Goal: Task Accomplishment & Management: Manage account settings

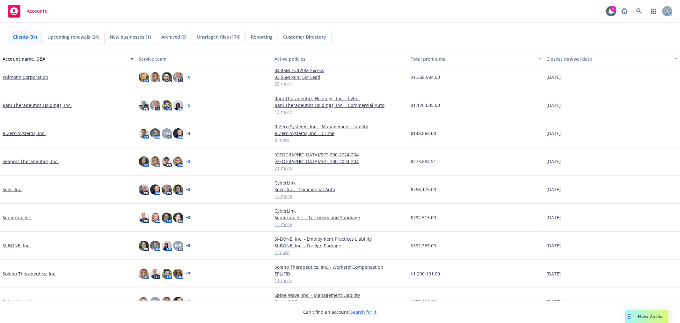
scroll to position [482, 0]
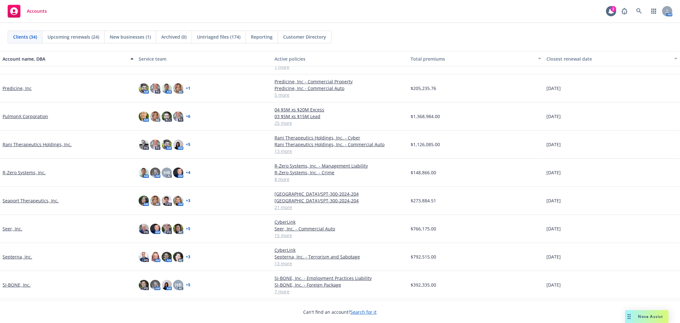
drag, startPoint x: 35, startPoint y: 173, endPoint x: 63, endPoint y: 176, distance: 27.2
click at [35, 173] on link "R-Zero Systems, Inc." at bounding box center [24, 172] width 43 height 7
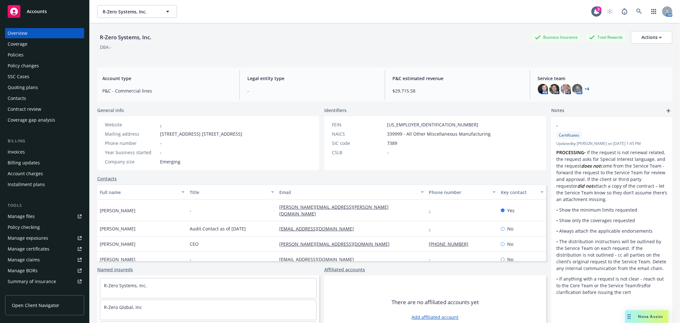
click at [26, 52] on div "Policies" at bounding box center [45, 55] width 74 height 10
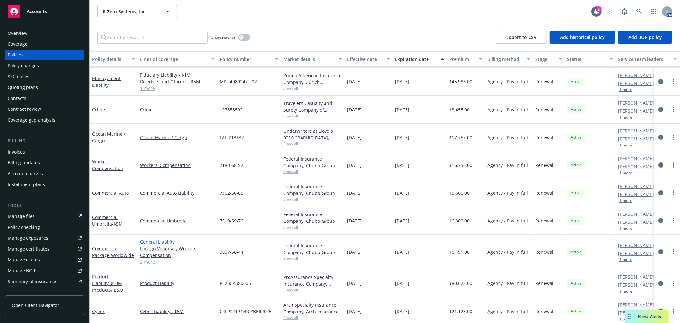
scroll to position [35, 0]
drag, startPoint x: 99, startPoint y: 302, endPoint x: 121, endPoint y: 301, distance: 21.7
click at [99, 306] on link "Cyber" at bounding box center [98, 309] width 12 height 6
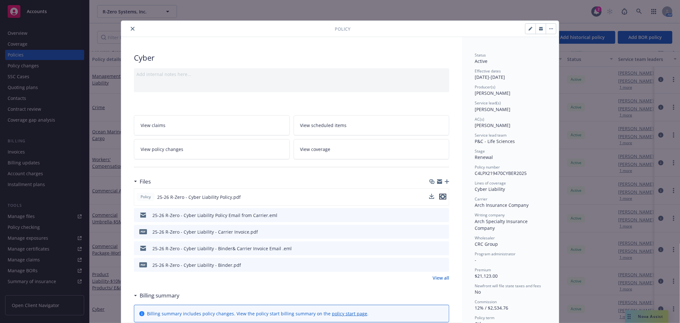
click at [339, 196] on icon "preview file" at bounding box center [443, 196] width 6 height 4
click at [131, 27] on icon "close" at bounding box center [133, 29] width 4 height 4
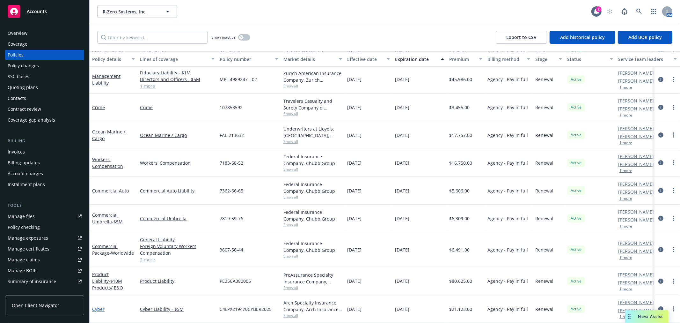
click at [100, 306] on link "Cyber" at bounding box center [98, 309] width 12 height 6
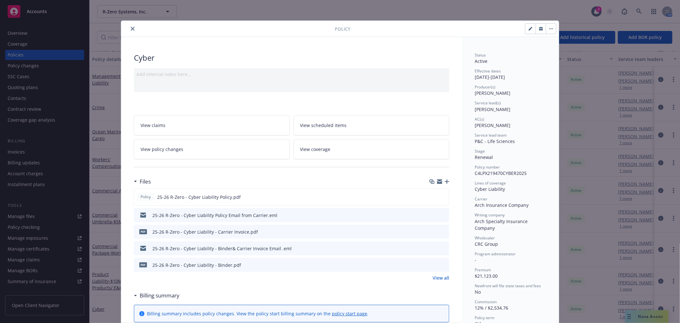
click at [129, 24] on div "Policy" at bounding box center [340, 29] width 438 height 16
click at [131, 28] on icon "close" at bounding box center [133, 29] width 4 height 4
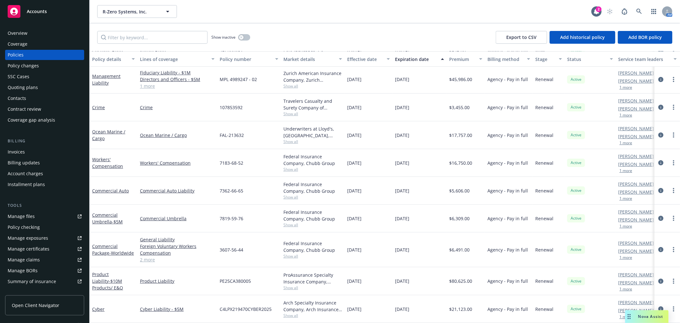
click at [34, 85] on div "Quoting plans" at bounding box center [23, 87] width 30 height 10
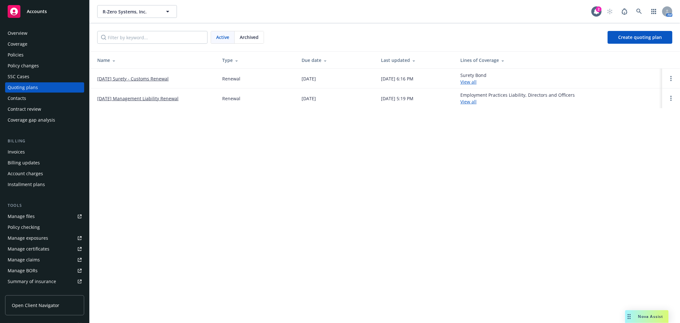
click at [247, 43] on div "Archived" at bounding box center [249, 37] width 29 height 12
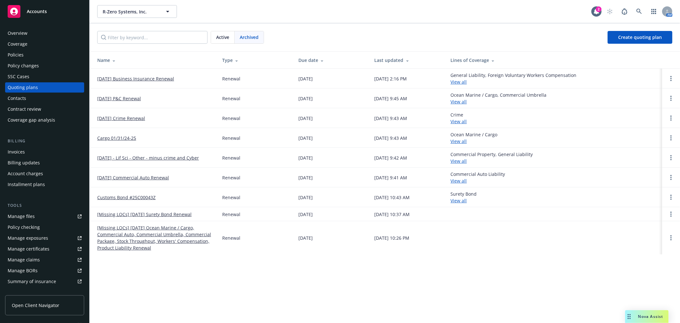
click at [149, 78] on link "06/01/25 Business Insurance Renewal" at bounding box center [135, 78] width 77 height 7
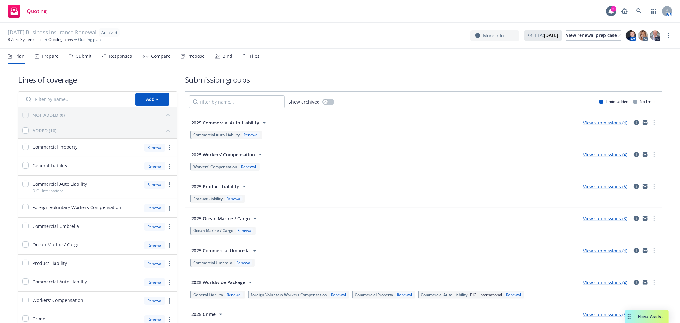
click at [216, 56] on icon at bounding box center [217, 56] width 5 height 5
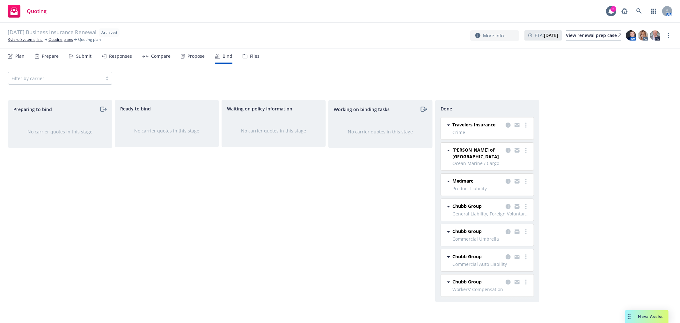
click at [157, 55] on div "Compare" at bounding box center [160, 56] width 19 height 5
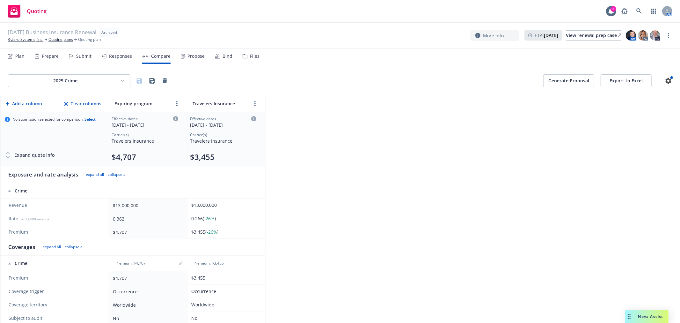
click at [72, 81] on html "Quoting 2 AM 06/01/25 Business Insurance Renewal Archived R-Zero Systems, Inc. …" at bounding box center [340, 161] width 680 height 323
click at [399, 163] on html "Quoting 2 AM 06/01/25 Business Insurance Renewal Archived R-Zero Systems, Inc. …" at bounding box center [340, 161] width 680 height 323
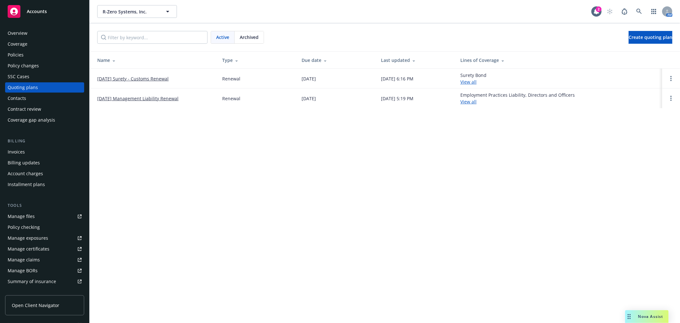
click at [443, 197] on div "R-Zero Systems, Inc. R-Zero Systems, Inc. 2 AM Active Archived Create quoting p…" at bounding box center [385, 161] width 591 height 323
click at [133, 9] on span "R-Zero Systems, Inc." at bounding box center [130, 11] width 55 height 7
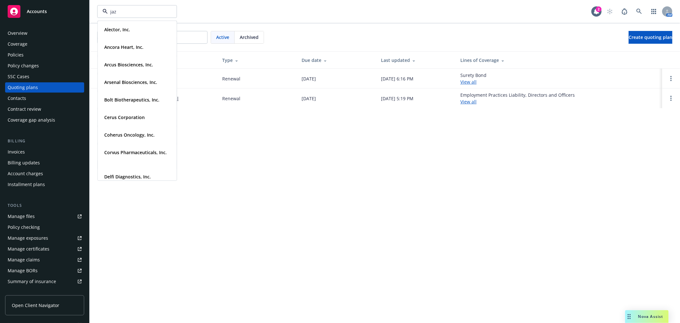
type input "jazz"
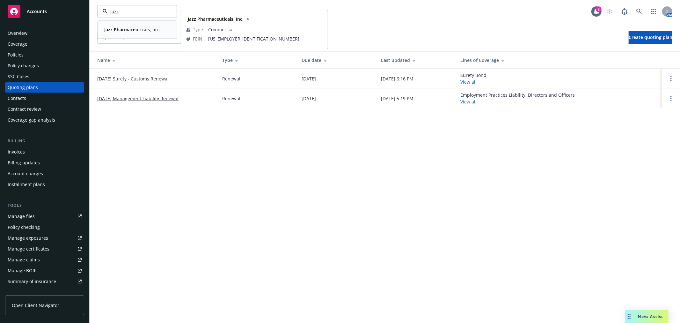
click at [137, 30] on strong "Jazz Pharmaceuticals, Inc." at bounding box center [132, 29] width 56 height 6
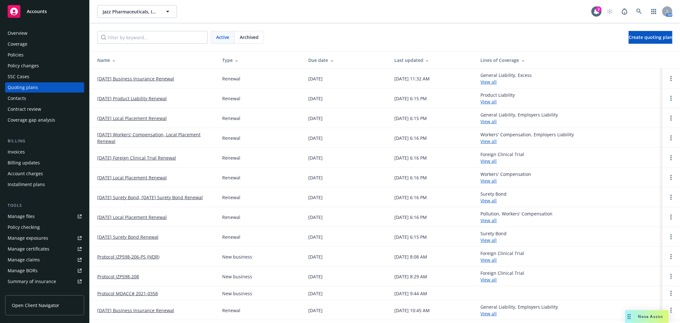
drag, startPoint x: 31, startPoint y: 151, endPoint x: 6, endPoint y: 145, distance: 25.3
click at [31, 151] on div "Invoices" at bounding box center [45, 152] width 74 height 10
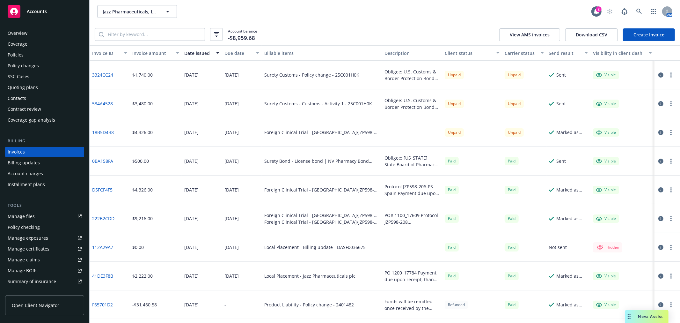
click at [22, 54] on div "Policies" at bounding box center [16, 55] width 16 height 10
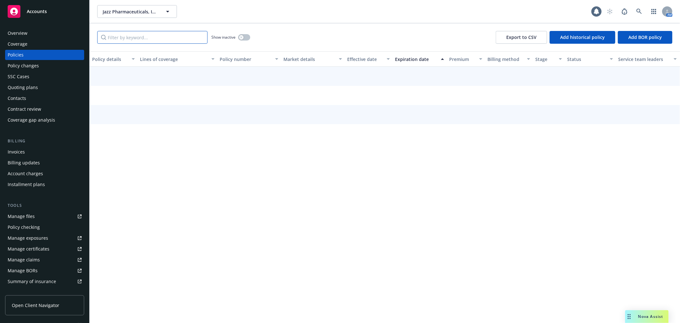
click at [166, 38] on input "Filter by keyword..." at bounding box center [152, 37] width 110 height 13
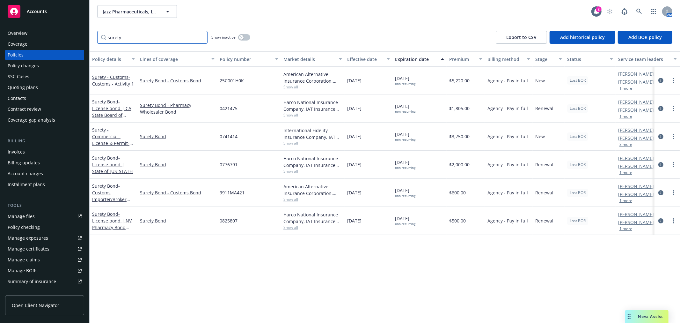
type input "surety"
click at [626, 90] on button "1 more" at bounding box center [626, 88] width 13 height 4
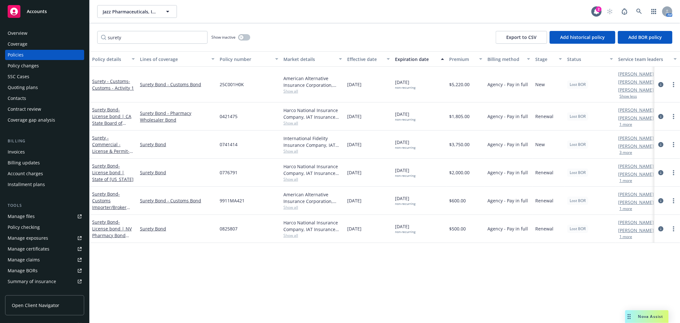
click at [21, 147] on div "Invoices" at bounding box center [16, 152] width 17 height 10
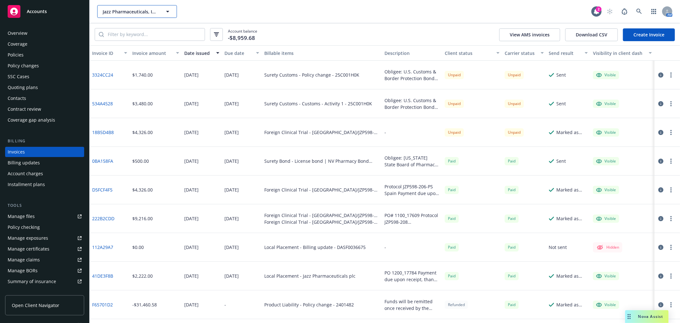
click at [142, 7] on button "Jazz Pharmaceuticals, Inc." at bounding box center [137, 11] width 80 height 13
type input "si-bo"
click at [155, 28] on div "SI-BONE, Inc." at bounding box center [137, 29] width 71 height 9
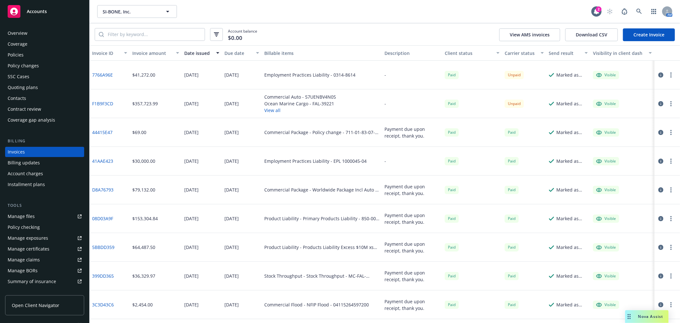
click at [29, 59] on div "Policies" at bounding box center [45, 55] width 74 height 10
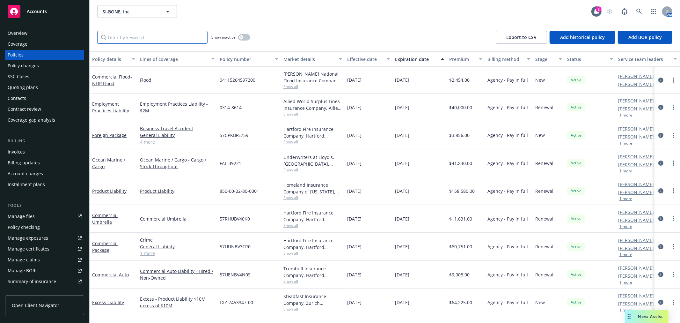
click at [137, 33] on input "Filter by keyword..." at bounding box center [152, 37] width 110 height 13
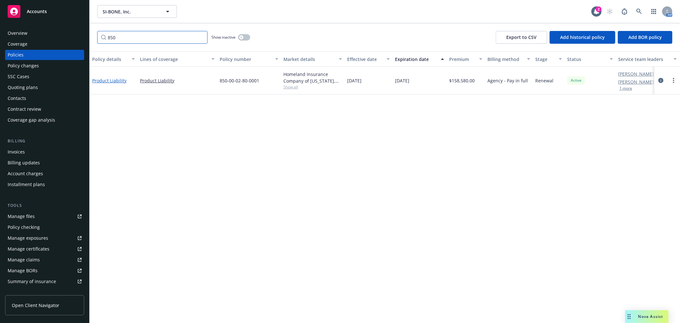
type input "850"
click at [116, 80] on link "Product Liability" at bounding box center [109, 80] width 34 height 6
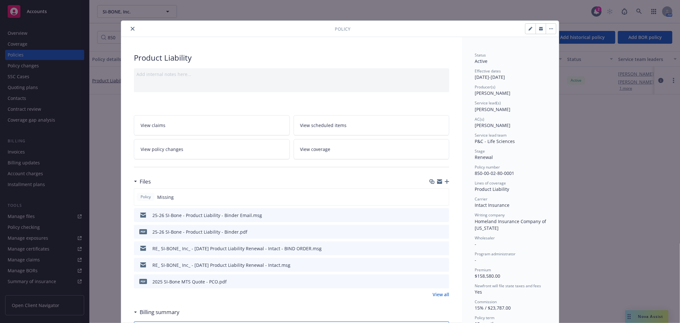
click at [446, 183] on icon "button" at bounding box center [447, 181] width 4 height 4
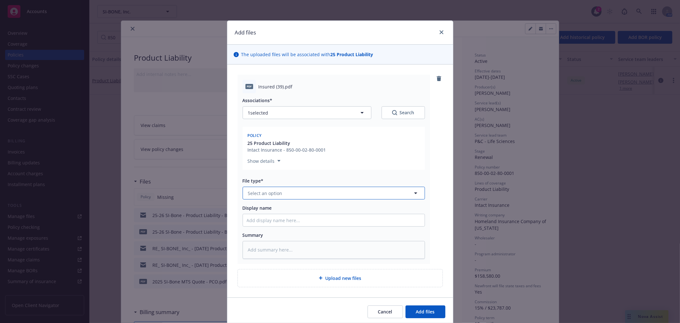
click at [283, 191] on button "Select an option" at bounding box center [334, 193] width 182 height 13
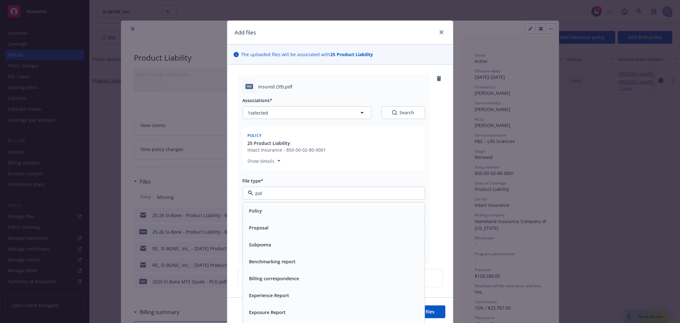
type input "poli"
click at [287, 206] on div "Policy" at bounding box center [334, 210] width 174 height 9
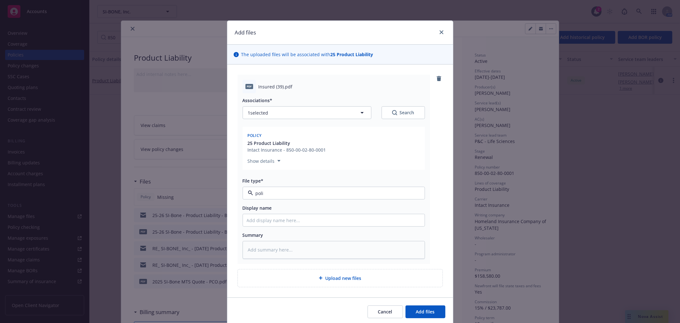
type textarea "x"
click at [286, 219] on input "Display name" at bounding box center [334, 220] width 182 height 12
type input "2"
type textarea "x"
type input "25"
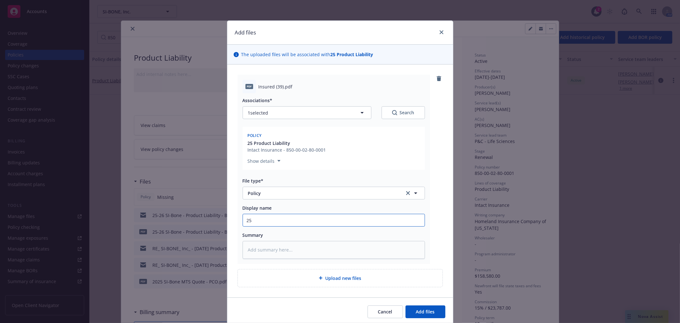
type textarea "x"
type input "25-"
type textarea "x"
type input "25-2"
type textarea "x"
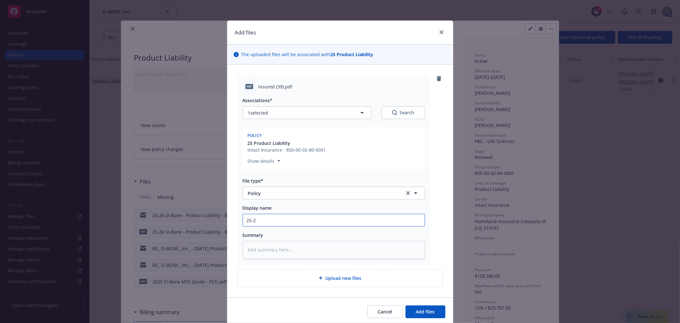
type input "25-26"
type textarea "x"
type input "25-26"
type textarea "x"
type input "25-26 S"
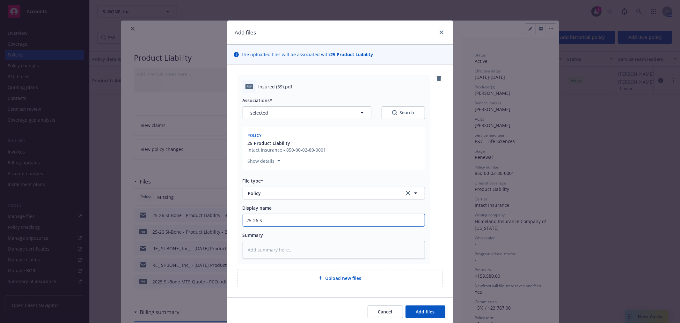
type textarea "x"
type input "25-26 Si"
type textarea "x"
type input "25-26 Si-"
type textarea "x"
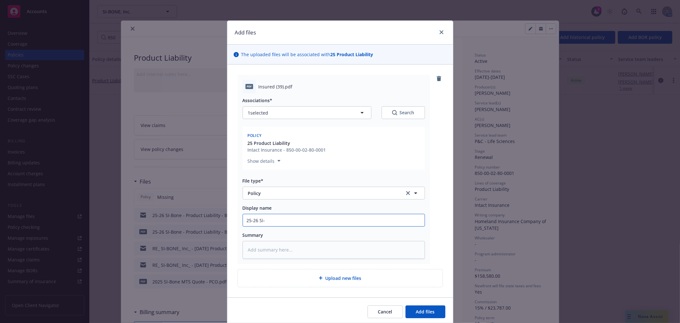
type input "25-26 Si"
type textarea "x"
type input "25-26 S"
type textarea "x"
type input "25-26 Si"
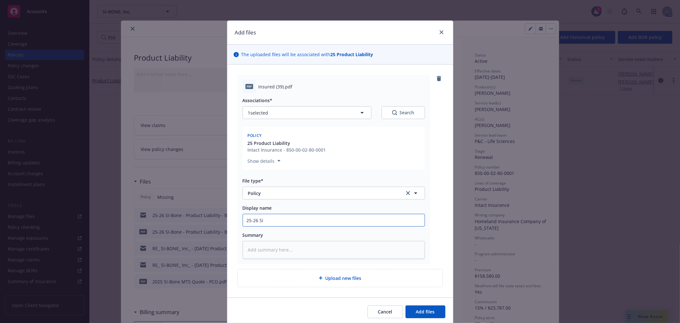
type textarea "x"
type input "25-26 Si_"
type textarea "x"
type input "25-26 Si"
type textarea "x"
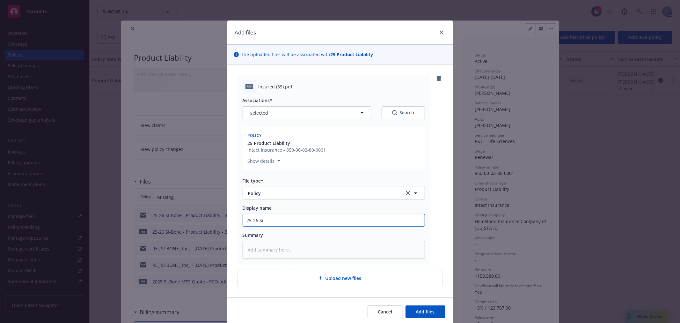
type input "25-26 S"
type textarea "x"
type input "25-26 SI"
type textarea "x"
type input "25-26 SI-"
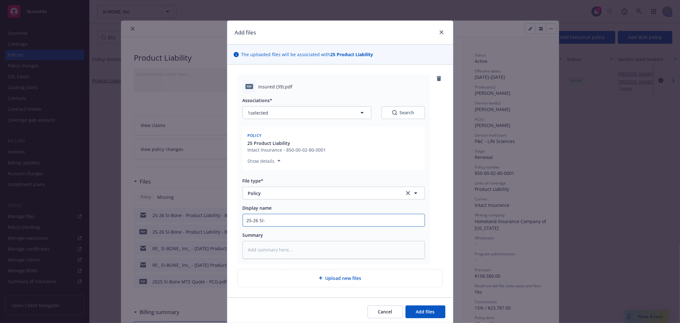
type textarea "x"
type input "25-26 SI-B"
type textarea "x"
type input "25-26 SI-Bon"
type textarea "x"
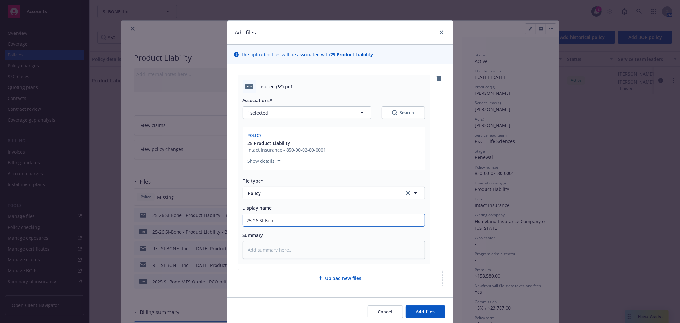
type input "25-26 SI-Bone"
type textarea "x"
type input "25-26 SI-Bone"
type textarea "x"
type input "25-26 SI-Bone P"
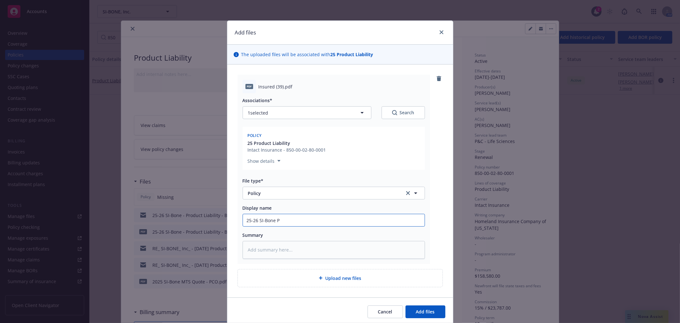
type textarea "x"
type input "25-26 SI-Bone Pr"
type textarea "x"
type input "25-26 SI-Bone Pro"
type textarea "x"
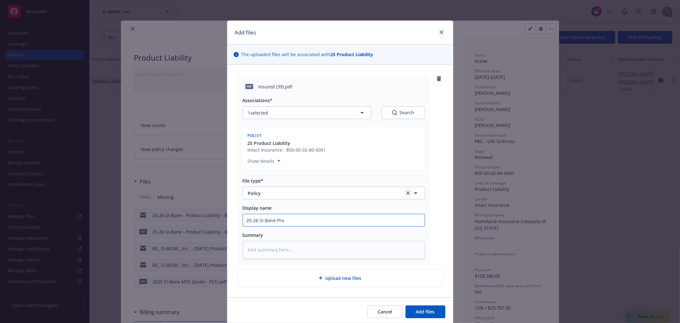
type input "25-26 SI-Bone Prod"
type textarea "x"
type input "25-26 SI-Bone Produ"
type textarea "x"
type input "25-26 SI-Bone Produc"
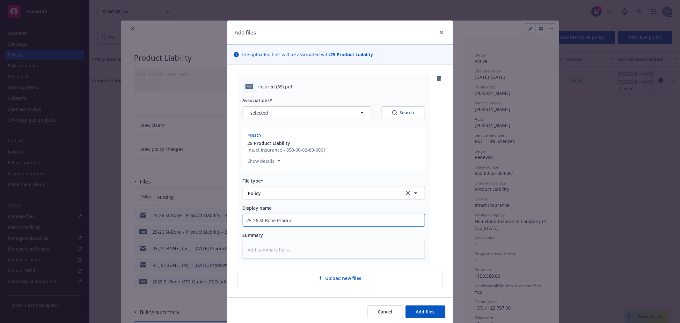
type textarea "x"
type input "25-26 SI-Bone Product"
type textarea "x"
type input "25-26 SI-Bone Product"
type textarea "x"
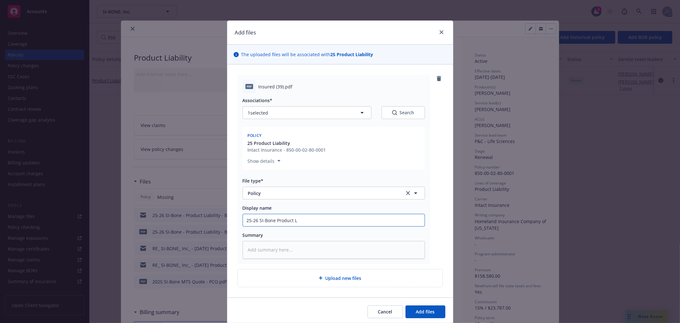
type input "25-26 SI-Bone Product Li"
type textarea "x"
type input "25-26 SI-Bone Product Lia"
type textarea "x"
type input "25-26 SI-Bone Product Liai"
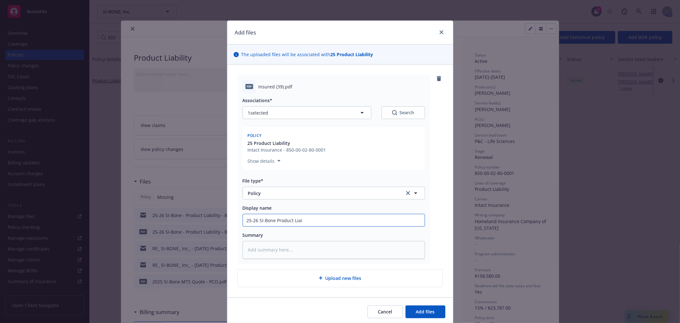
type textarea "x"
type input "25-26 SI-Bone Product Liail"
type textarea "x"
type input "25-26 SI-Bone Product Liaili"
type textarea "x"
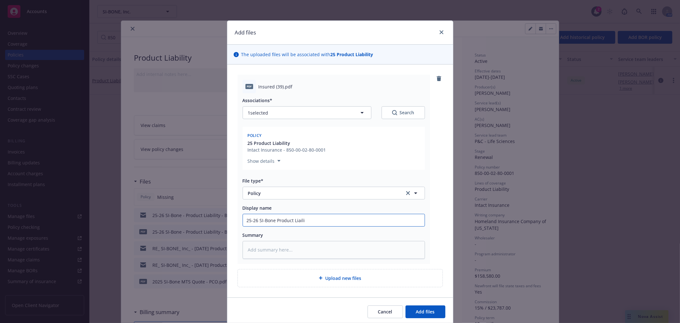
type input "25-26 SI-Bone Product Liailit"
type textarea "x"
type input "25-26 SI-Bone Product Liaili"
type textarea "x"
type input "25-26 SI-Bone Product Liail"
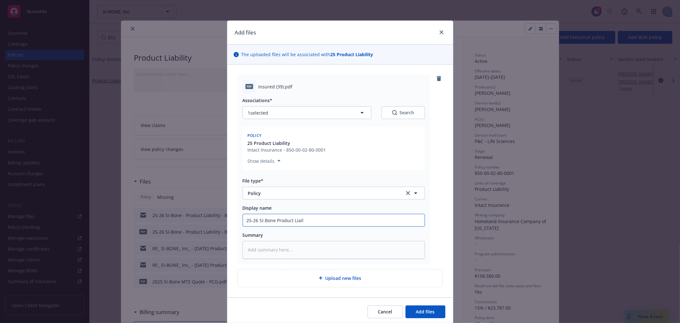
type textarea "x"
type input "25-26 SI-Bone Product Liai"
type textarea "x"
type input "25-26 SI-Bone Product Lia"
type textarea "x"
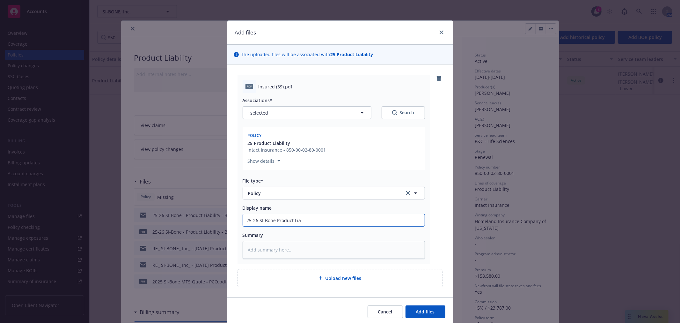
type input "25-26 SI-Bone Product Liab"
type textarea "x"
type input "25-26 SI-Bone Product Liabi"
type textarea "x"
type input "25-26 SI-Bone Product Liabil"
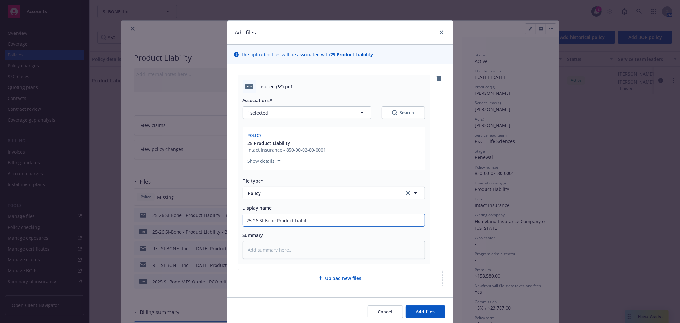
type textarea "x"
type input "25-26 SI-Bone Product Liabilit"
type textarea "x"
type input "25-26 SI-Bone Product Liability"
type textarea "x"
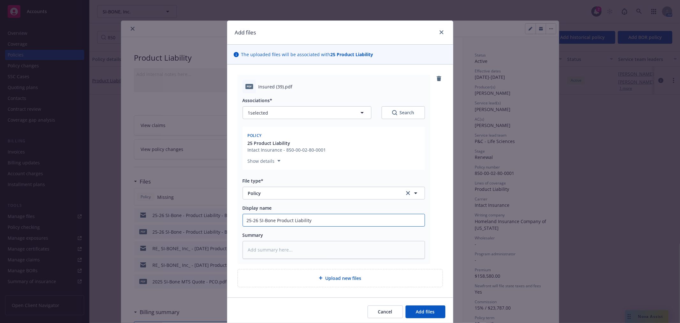
type input "25-26 SI-Bone Product Liability"
type textarea "x"
type input "25-26 SI-Bone Product Liability P"
type textarea "x"
type input "25-26 SI-Bone Product Liability Po"
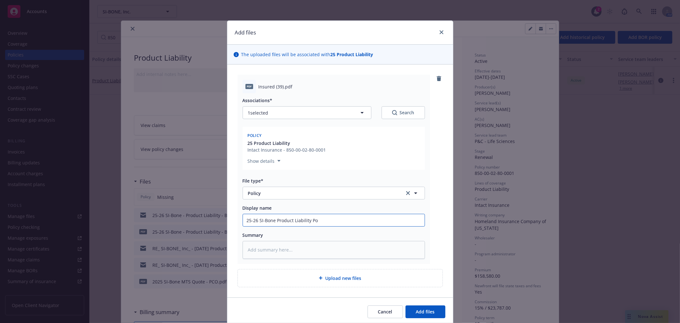
type textarea "x"
type input "25-26 SI-Bone Product Liability Pol"
type textarea "x"
type input "25-26 SI-Bone Product Liability Polic"
type textarea "x"
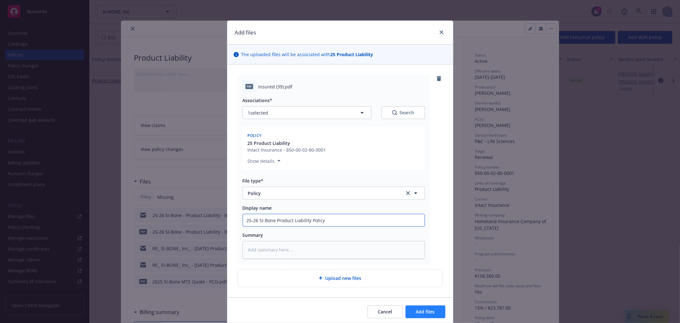
type input "25-26 SI-Bone Product Liability Policy"
click at [436, 308] on button "Add files" at bounding box center [426, 311] width 40 height 13
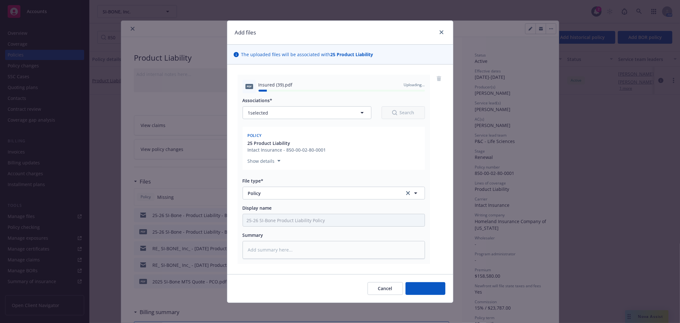
type textarea "x"
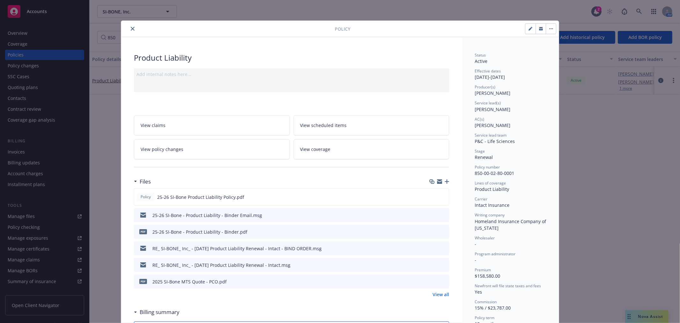
click at [131, 27] on icon "close" at bounding box center [133, 29] width 4 height 4
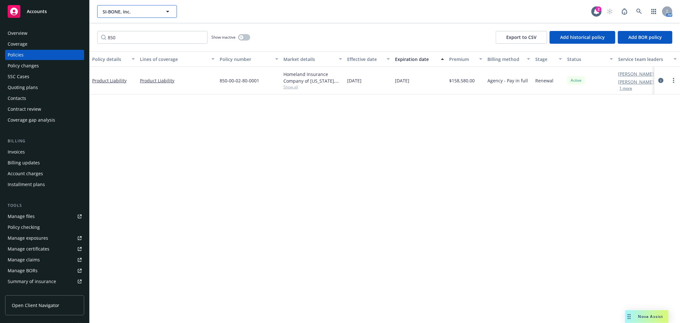
click at [145, 12] on span "SI-BONE, Inc." at bounding box center [130, 11] width 55 height 7
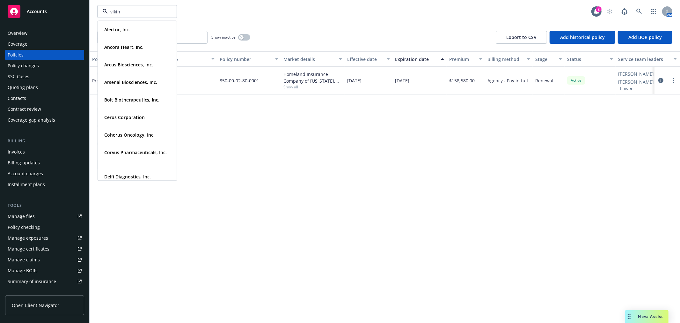
type input "viking"
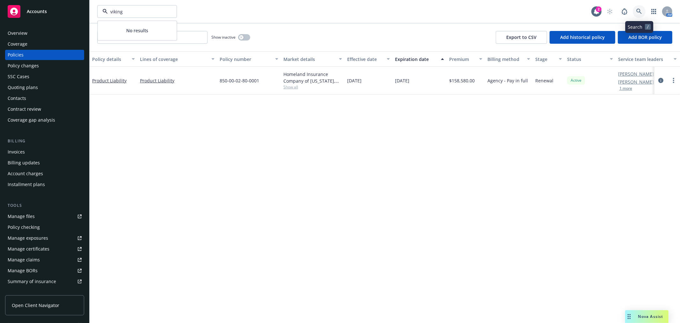
click at [638, 10] on icon at bounding box center [640, 12] width 6 height 6
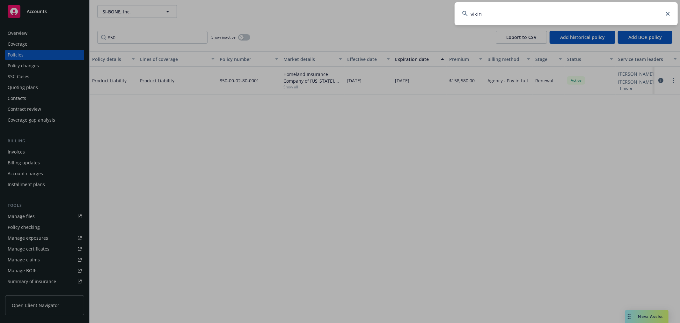
type input "viking"
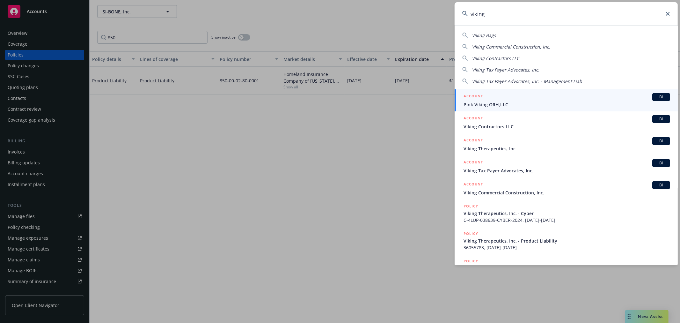
click at [495, 149] on span "Viking Therapeutics, Inc." at bounding box center [567, 148] width 207 height 7
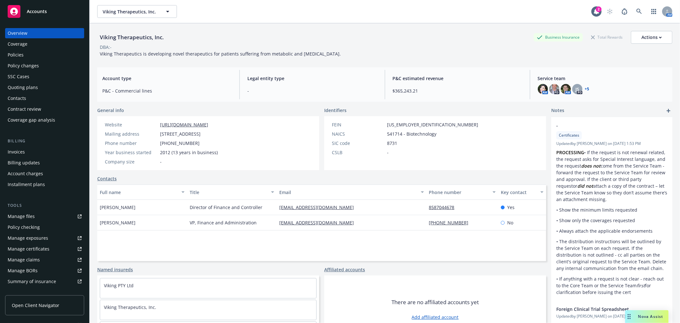
click at [13, 52] on div "Policies" at bounding box center [16, 55] width 16 height 10
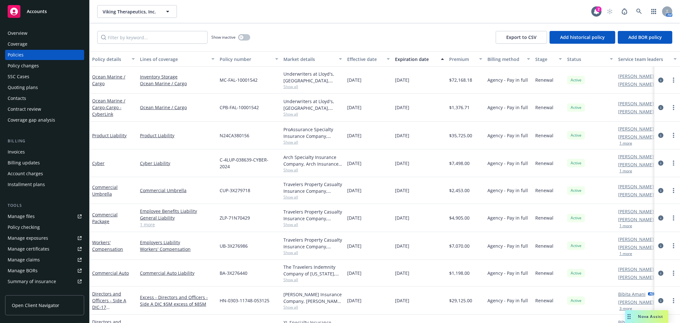
click at [114, 132] on div "Product Liability" at bounding box center [113, 135] width 43 height 7
click at [106, 134] on link "Product Liability" at bounding box center [109, 135] width 34 height 6
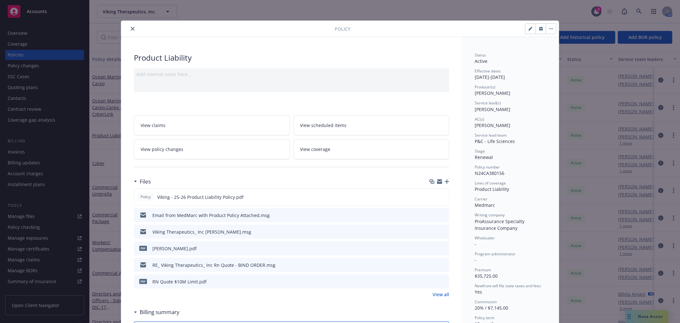
click at [133, 29] on button "close" at bounding box center [133, 29] width 8 height 8
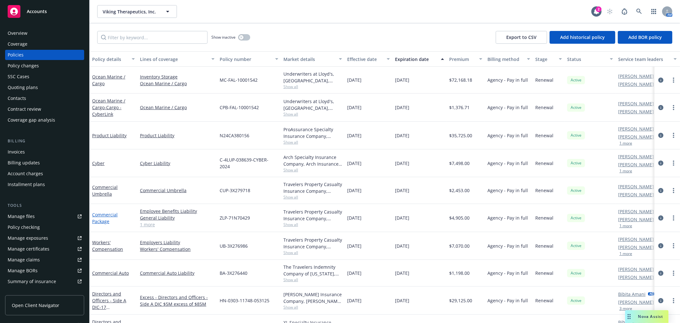
click at [101, 216] on link "Commercial Package" at bounding box center [105, 217] width 26 height 13
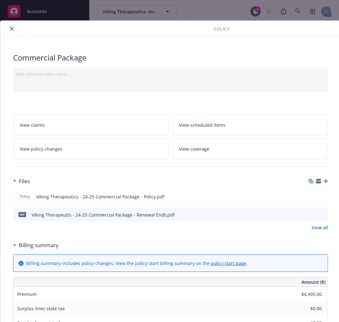
click at [322, 216] on button at bounding box center [323, 215] width 6 height 7
click at [325, 215] on icon "preview file" at bounding box center [323, 214] width 6 height 4
drag, startPoint x: 13, startPoint y: 29, endPoint x: 18, endPoint y: 33, distance: 6.9
click at [13, 29] on icon "close" at bounding box center [12, 29] width 4 height 4
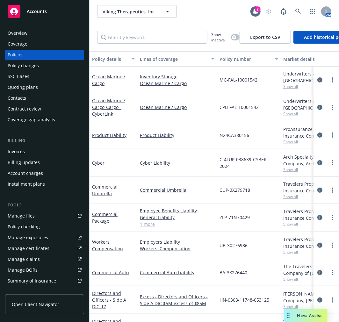
click at [26, 31] on div "Overview" at bounding box center [18, 33] width 20 height 10
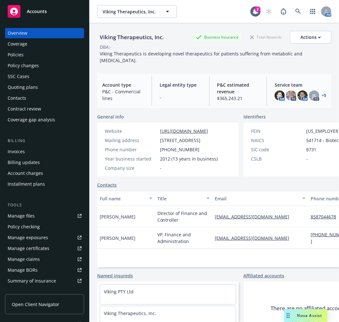
drag, startPoint x: 180, startPoint y: 146, endPoint x: 157, endPoint y: 141, distance: 23.8
click at [157, 141] on div "Mailing address 9920 Pacific Heights Blvd, Suite 350, San Diego, CA, 92130" at bounding box center [161, 140] width 118 height 7
click at [23, 50] on div "Policies" at bounding box center [16, 55] width 16 height 10
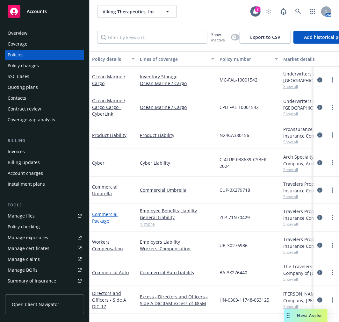
click at [102, 218] on link "Commercial Package" at bounding box center [105, 217] width 26 height 13
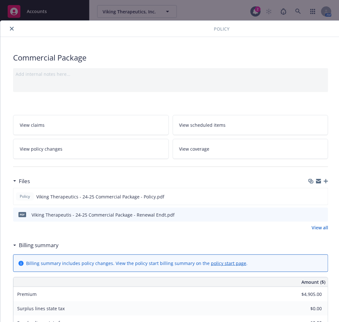
scroll to position [19, 0]
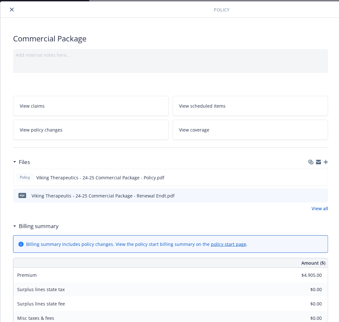
click at [61, 129] on span "View policy changes" at bounding box center [41, 130] width 43 height 7
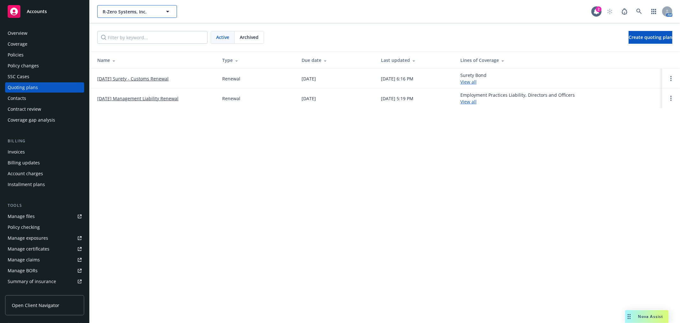
click at [150, 13] on span "R-Zero Systems, Inc." at bounding box center [130, 11] width 55 height 7
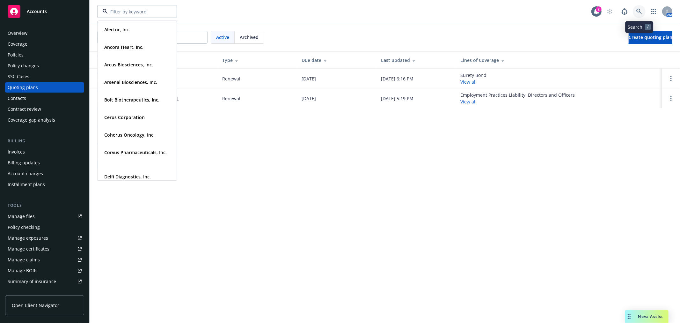
click at [637, 10] on icon at bounding box center [640, 12] width 6 height 6
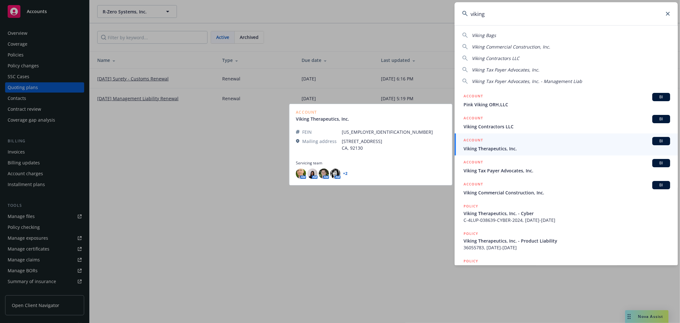
type input "viking"
click at [569, 147] on span "Viking Therapeutics, Inc." at bounding box center [567, 148] width 207 height 7
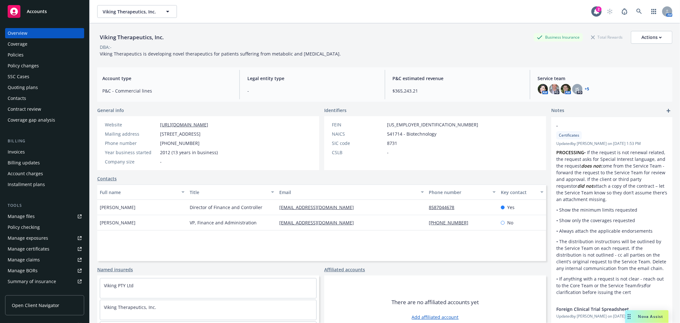
click at [43, 57] on div "Policies" at bounding box center [45, 55] width 74 height 10
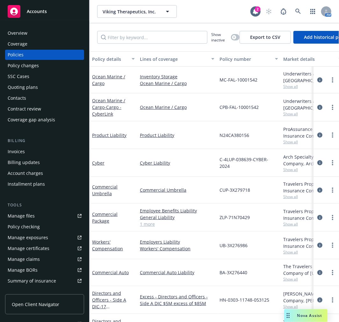
click at [153, 226] on link "1 more" at bounding box center [177, 224] width 75 height 7
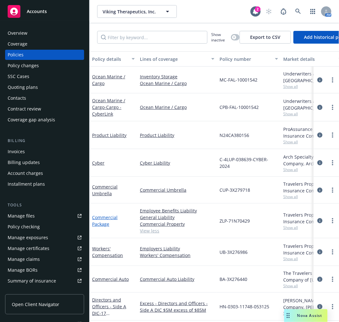
click at [101, 221] on link "Commercial Package" at bounding box center [105, 221] width 26 height 13
click at [99, 224] on link "Commercial Package" at bounding box center [105, 221] width 26 height 13
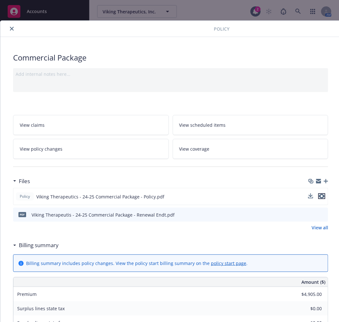
click at [323, 196] on icon "preview file" at bounding box center [322, 196] width 6 height 4
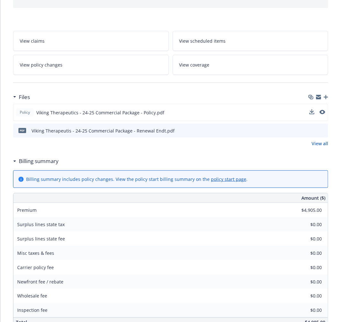
scroll to position [106, 0]
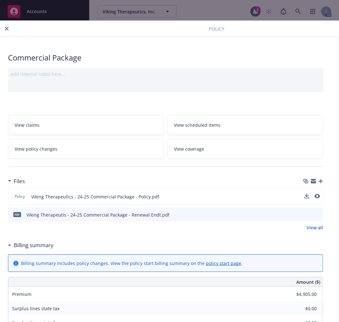
scroll to position [0, 0]
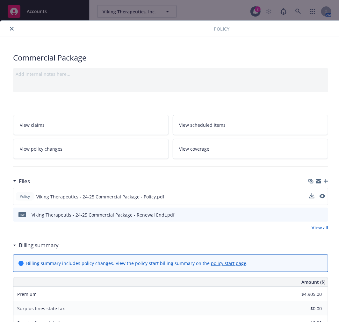
click at [11, 30] on icon "close" at bounding box center [12, 29] width 4 height 4
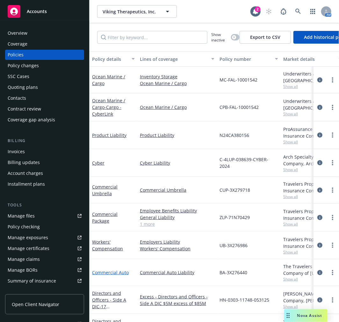
click at [112, 271] on link "Commercial Auto" at bounding box center [110, 273] width 37 height 6
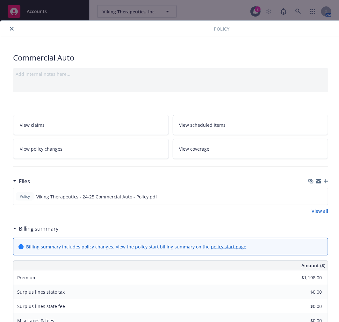
click at [11, 28] on icon "close" at bounding box center [12, 29] width 4 height 4
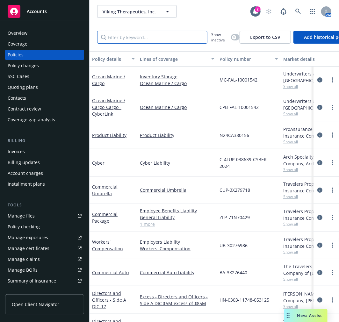
click at [127, 34] on input "Filter by keyword..." at bounding box center [152, 37] width 110 height 13
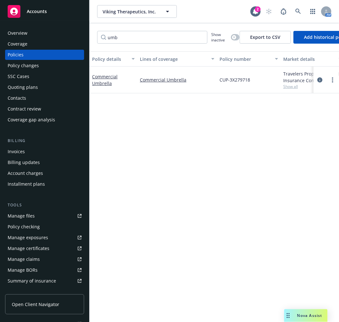
click at [109, 77] on link "Commercial Umbrella" at bounding box center [105, 80] width 26 height 13
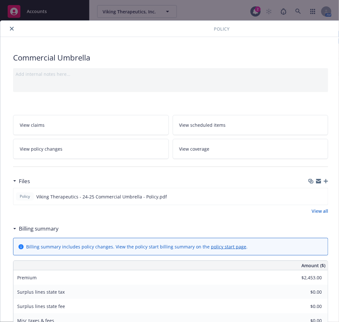
click at [11, 27] on icon "close" at bounding box center [12, 29] width 4 height 4
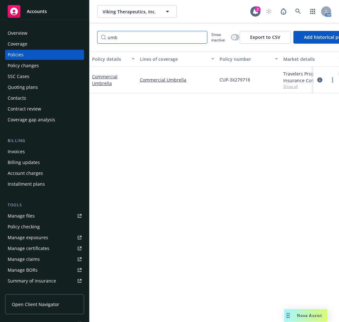
drag, startPoint x: 147, startPoint y: 40, endPoint x: 30, endPoint y: 36, distance: 117.1
click at [30, 36] on div "Accounts Overview Coverage Policies Policy changes SSC Cases Quoting plans Cont…" at bounding box center [169, 161] width 339 height 322
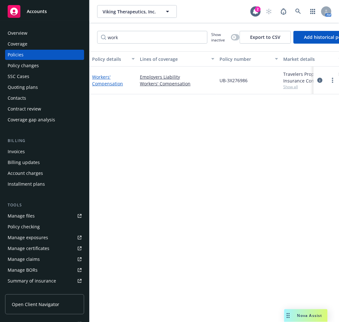
click at [100, 78] on link "Workers' Compensation" at bounding box center [107, 80] width 31 height 13
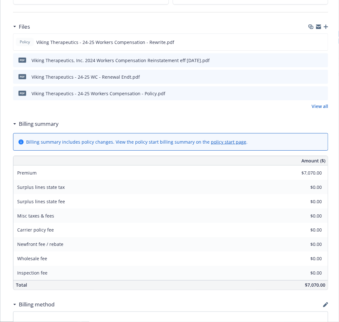
scroll to position [177, 0]
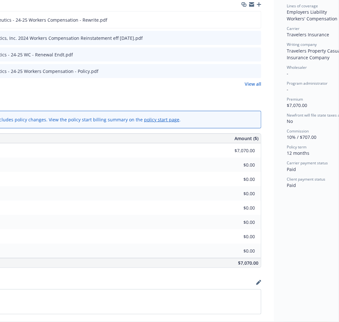
click at [332, 152] on div "Workers' Compensation Add internal notes here... View claims View scheduled ite…" at bounding box center [152, 266] width 438 height 813
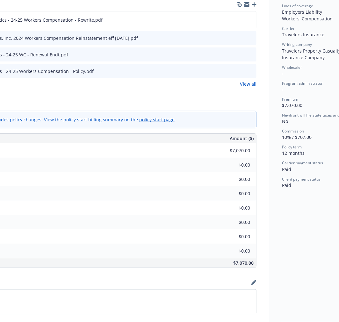
click at [174, 174] on div "Surplus lines state fee $0.00" at bounding box center [99, 179] width 315 height 14
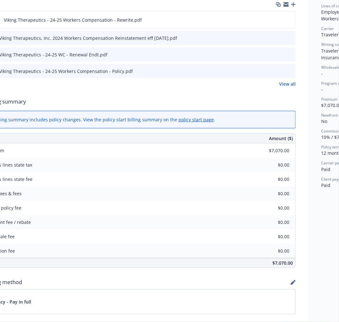
scroll to position [177, 0]
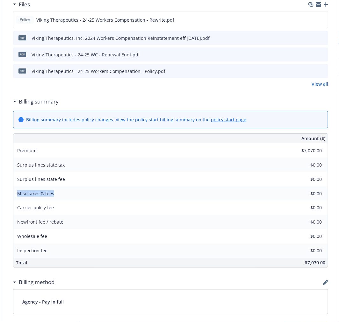
drag, startPoint x: 25, startPoint y: 195, endPoint x: 1, endPoint y: 195, distance: 24.2
click at [1, 195] on div "Workers' Compensation Add internal notes here... View claims View scheduled ite…" at bounding box center [170, 266] width 341 height 813
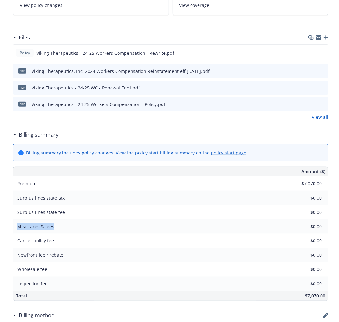
scroll to position [106, 0]
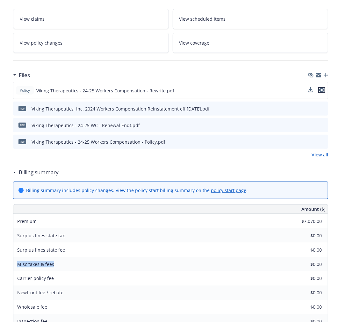
click at [323, 89] on icon "preview file" at bounding box center [322, 90] width 6 height 4
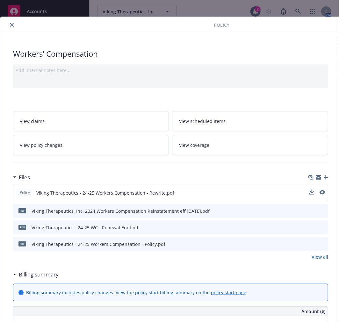
scroll to position [0, 0]
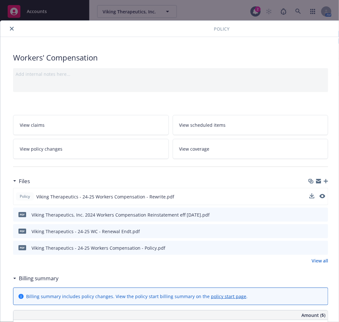
click at [11, 29] on icon "close" at bounding box center [12, 29] width 4 height 4
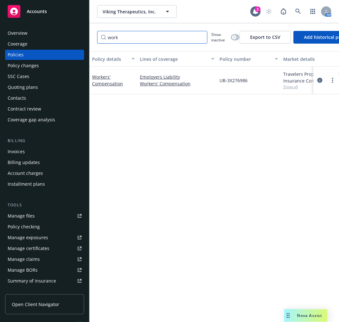
drag, startPoint x: 130, startPoint y: 40, endPoint x: 63, endPoint y: 36, distance: 67.1
click at [63, 36] on div "Accounts Overview Coverage Policies Policy changes SSC Cases Quoting plans Cont…" at bounding box center [169, 161] width 339 height 322
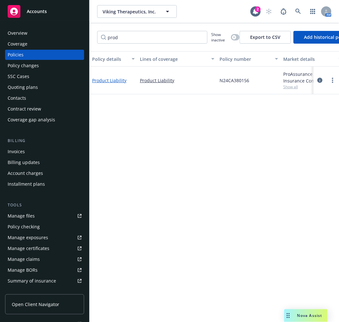
click at [111, 80] on link "Product Liability" at bounding box center [109, 80] width 34 height 6
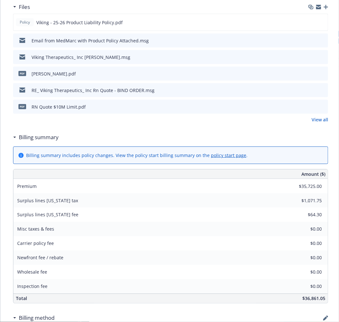
scroll to position [177, 0]
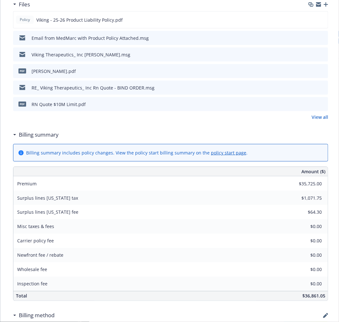
click at [218, 183] on div "Premium $35,725.00" at bounding box center [170, 184] width 315 height 14
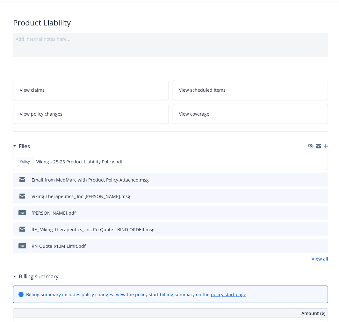
scroll to position [0, 0]
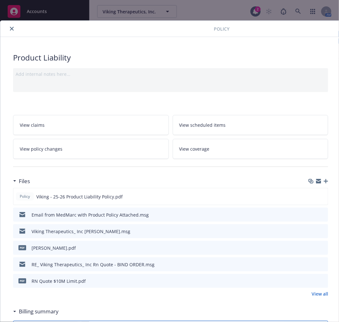
click at [10, 28] on icon "close" at bounding box center [12, 29] width 4 height 4
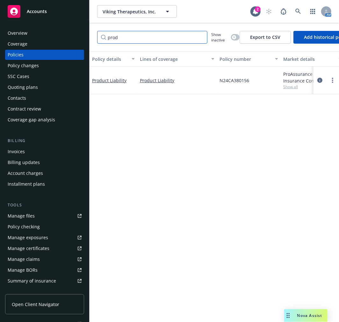
drag, startPoint x: 124, startPoint y: 39, endPoint x: 94, endPoint y: 34, distance: 31.1
click at [94, 34] on div "prod Show inactive Export to CSV Add historical policy Add BOR policy" at bounding box center [215, 37] width 250 height 28
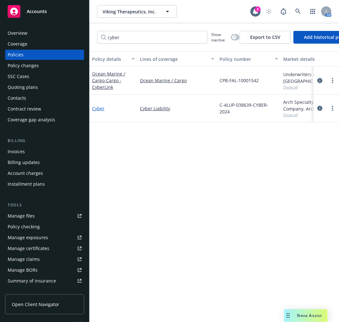
click at [98, 107] on link "Cyber" at bounding box center [98, 109] width 12 height 6
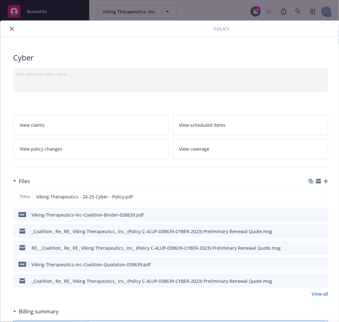
click at [13, 29] on icon "close" at bounding box center [12, 29] width 4 height 4
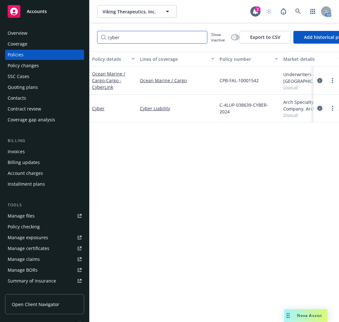
drag, startPoint x: 129, startPoint y: 40, endPoint x: 60, endPoint y: 31, distance: 69.8
click at [60, 31] on div "Accounts Overview Coverage Policies Policy changes SSC Cases Quoting plans Cont…" at bounding box center [169, 161] width 339 height 322
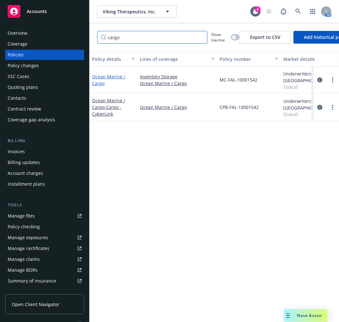
type input "cargo"
click at [94, 82] on link "Ocean Marine / Cargo" at bounding box center [108, 80] width 33 height 13
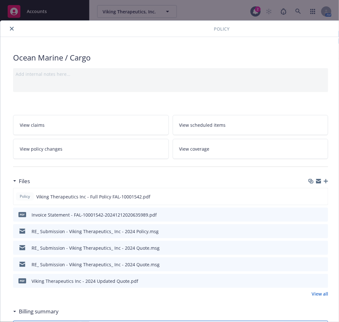
click at [11, 26] on button "close" at bounding box center [12, 29] width 8 height 8
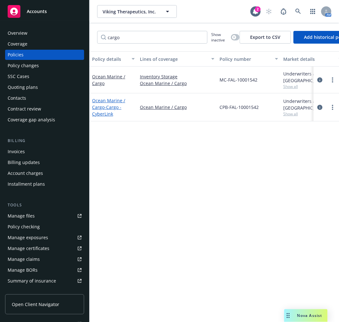
click at [100, 111] on span "- Cargo - CyberLink" at bounding box center [106, 110] width 29 height 13
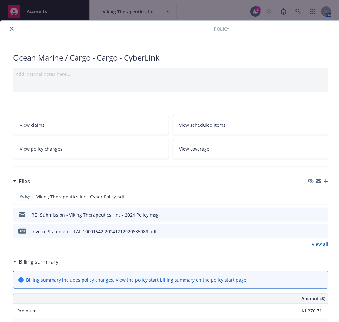
click at [13, 27] on icon "close" at bounding box center [12, 29] width 4 height 4
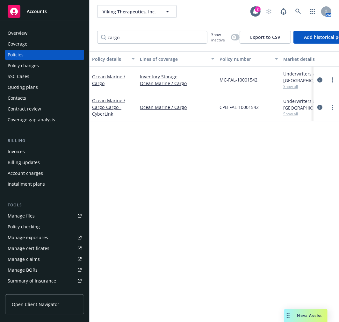
click at [34, 86] on div "Quoting plans" at bounding box center [23, 87] width 30 height 10
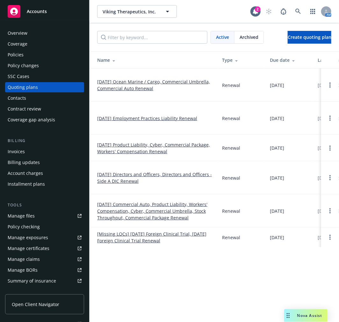
click at [135, 87] on link "11/01/25 Ocean Marine / Cargo, Commercial Umbrella, Commercial Auto Renewal" at bounding box center [154, 84] width 115 height 13
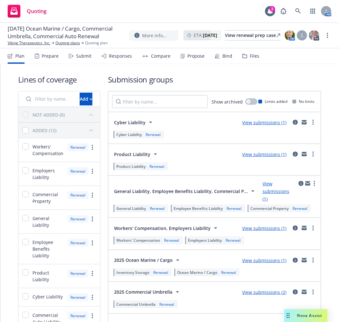
click at [85, 54] on div "Submit" at bounding box center [83, 56] width 15 height 5
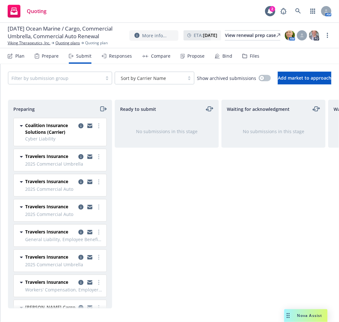
click at [13, 53] on div "Plan" at bounding box center [16, 55] width 17 height 15
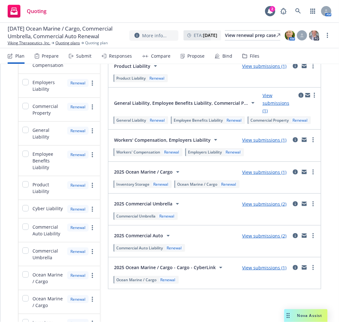
scroll to position [106, 0]
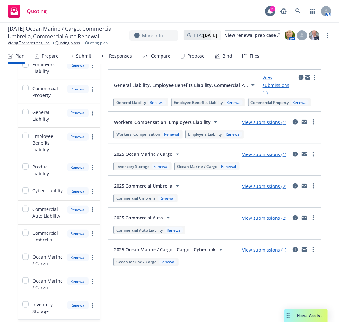
click at [275, 189] on link "View submissions (2)" at bounding box center [264, 186] width 44 height 6
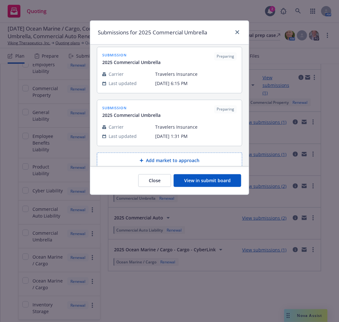
scroll to position [0, 0]
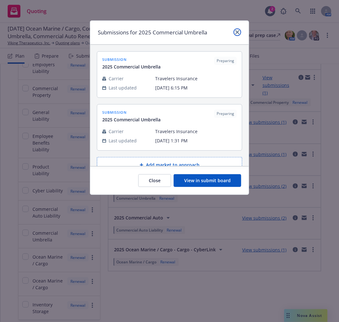
click at [236, 32] on icon "close" at bounding box center [238, 32] width 4 height 4
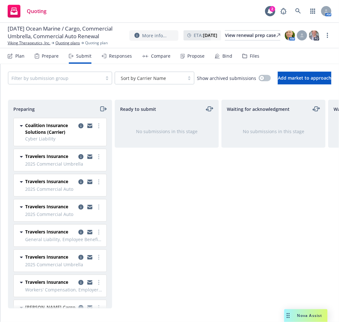
click at [20, 55] on div "Plan" at bounding box center [19, 56] width 9 height 5
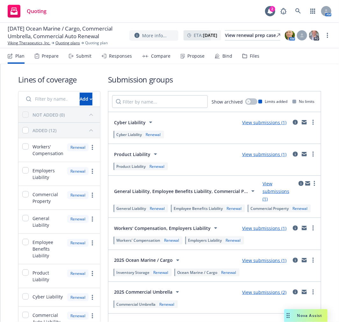
click at [30, 33] on span "[DATE] Ocean Marine / Cargo, Commercial Umbrella, Commercial Auto Renewal" at bounding box center [66, 32] width 117 height 15
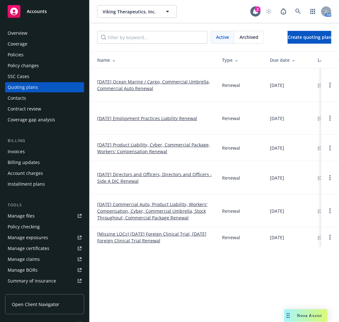
click at [157, 150] on link "[DATE] Product Liability, Cyber, Commercial Package, Workers' Compensation Rene…" at bounding box center [154, 148] width 115 height 13
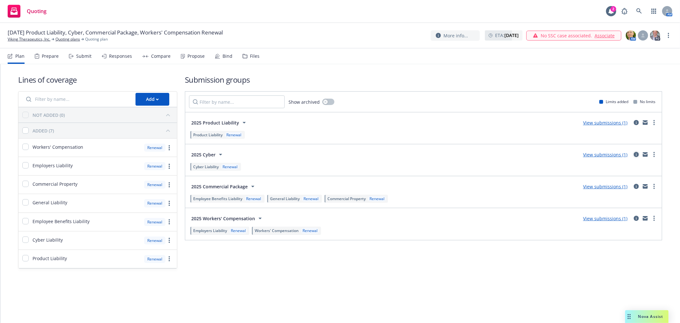
click at [339, 155] on link "circleInformation" at bounding box center [637, 155] width 8 height 8
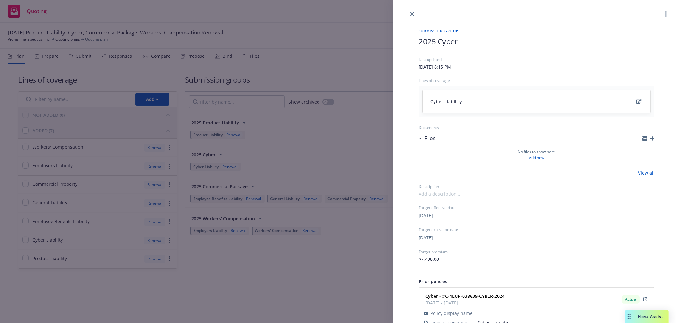
click at [339, 68] on div "Submission group 2025 Cyber Last updated [DATE] 6:15 PM Lines of coverage Cyber…" at bounding box center [340, 161] width 680 height 323
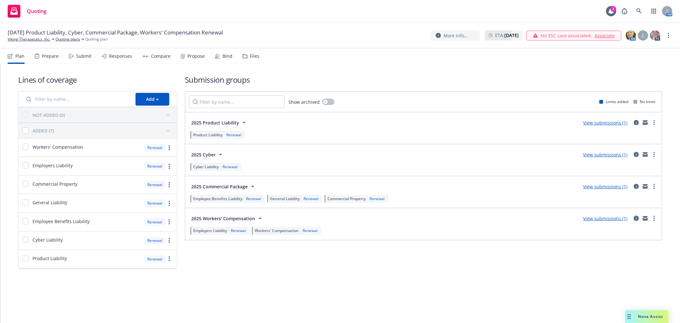
click at [339, 221] on link "circleInformation" at bounding box center [637, 218] width 8 height 8
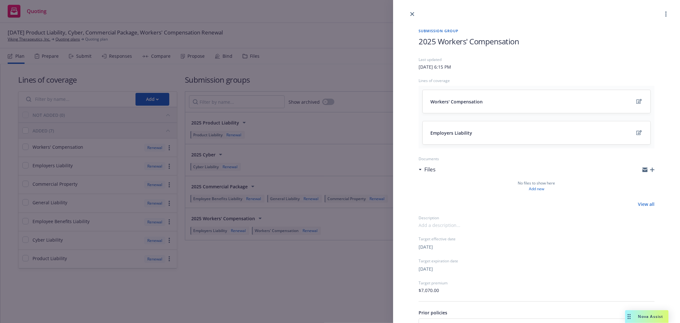
click at [321, 265] on div "Submission group 2025 Workers' Compensation Last updated [DATE] 6:15 PM Lines o…" at bounding box center [340, 161] width 680 height 323
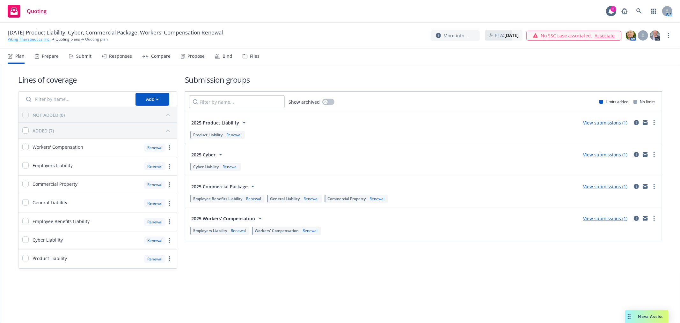
click at [38, 37] on link "Viking Therapeutics, Inc." at bounding box center [29, 39] width 43 height 6
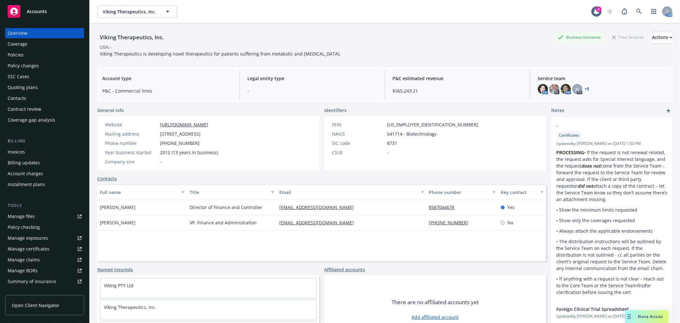
click at [22, 84] on div "Quoting plans" at bounding box center [23, 87] width 30 height 10
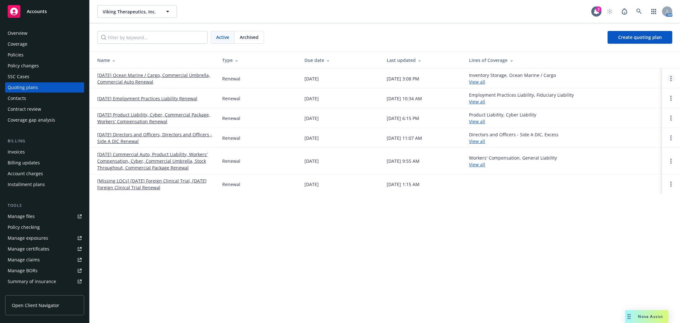
click at [671, 80] on icon "Open options" at bounding box center [671, 78] width 1 height 5
click at [635, 44] on link "Rename" at bounding box center [639, 48] width 56 height 13
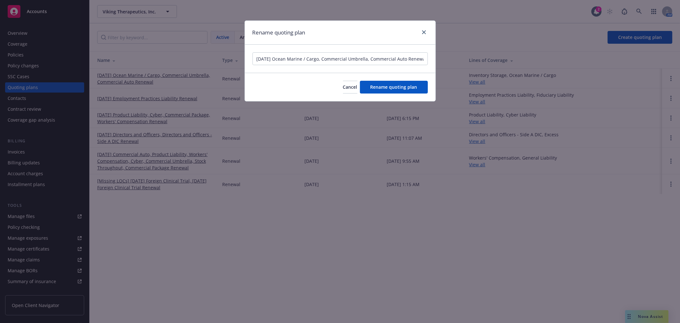
scroll to position [0, 3]
drag, startPoint x: 275, startPoint y: 59, endPoint x: 536, endPoint y: 62, distance: 260.6
click at [534, 63] on div "Rename quoting plan [DATE] Ocean Marine / Cargo, Commercial Umbrella, Commercia…" at bounding box center [340, 161] width 680 height 323
type input "[DATE] Business Insurance Renewal"
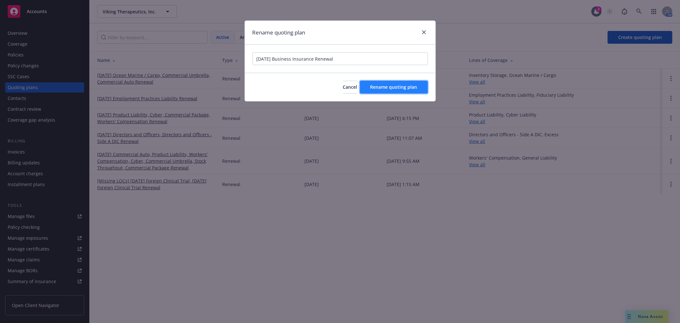
click at [416, 87] on span "Rename quoting plan" at bounding box center [394, 87] width 47 height 6
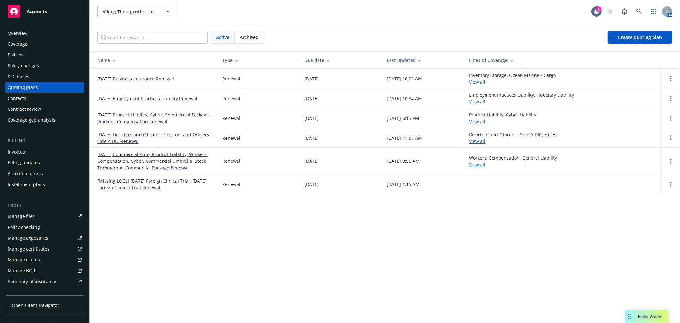
click at [155, 77] on link "[DATE] Business Insurance Renewal" at bounding box center [135, 78] width 77 height 7
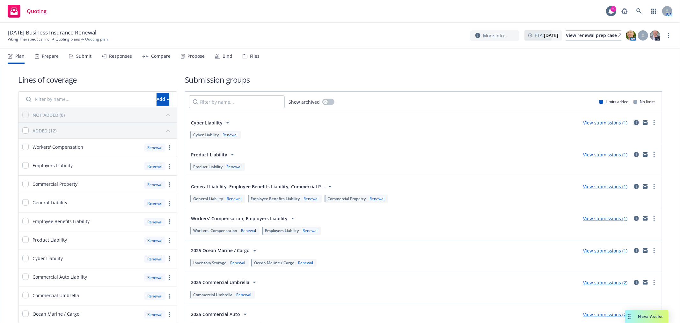
click at [634, 122] on icon "circleInformation" at bounding box center [636, 122] width 5 height 5
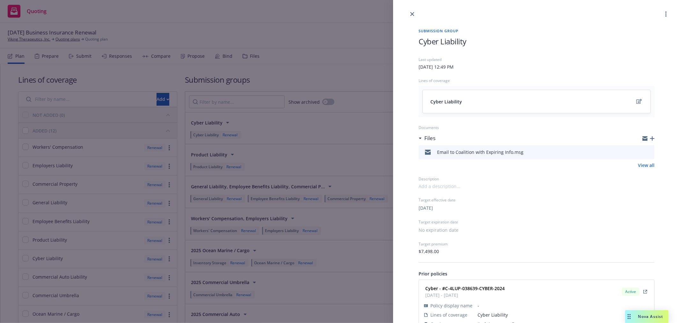
click at [421, 40] on span "Cyber Liability" at bounding box center [443, 41] width 48 height 11
click at [414, 11] on link "close" at bounding box center [413, 14] width 8 height 8
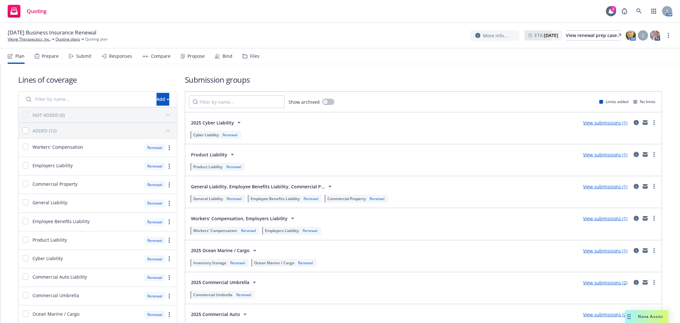
click at [634, 155] on icon "circleInformation" at bounding box center [636, 154] width 5 height 5
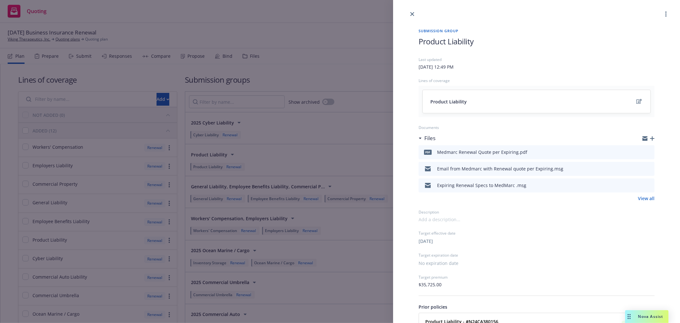
click at [420, 43] on span "Product Liability" at bounding box center [446, 41] width 55 height 11
click at [412, 9] on div at bounding box center [536, 9] width 287 height 18
click at [413, 13] on icon "close" at bounding box center [412, 14] width 4 height 4
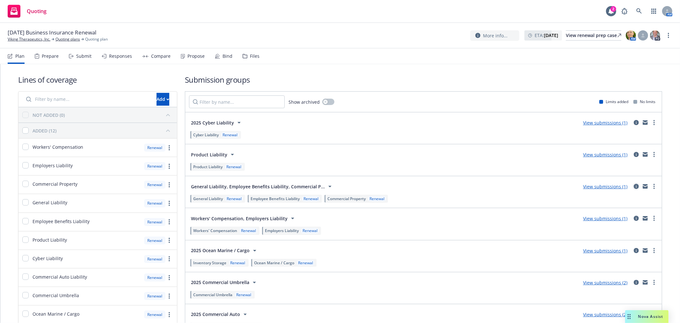
click at [634, 185] on icon "circleInformation" at bounding box center [636, 186] width 5 height 5
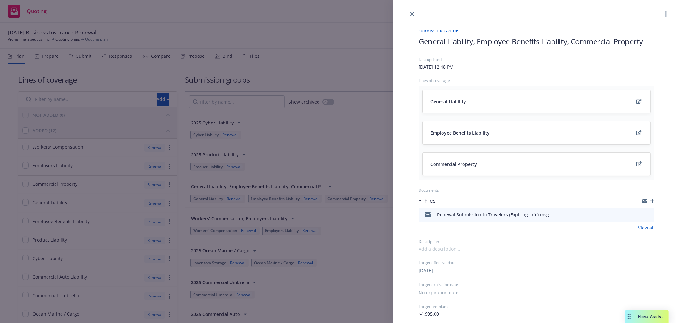
click at [420, 40] on span "General Liability, Employee Benefits Liability, Commercial Property" at bounding box center [531, 41] width 225 height 11
drag, startPoint x: 420, startPoint y: 40, endPoint x: 697, endPoint y: 40, distance: 277.1
click at [680, 40] on html "Quoting 2 AM 11/01/25 Business Insurance Renewal Viking Therapeutics, Inc. Quot…" at bounding box center [340, 161] width 680 height 323
click at [441, 41] on span "Commerical Package" at bounding box center [454, 41] width 70 height 11
click at [421, 40] on span "Commercial Package" at bounding box center [454, 41] width 70 height 11
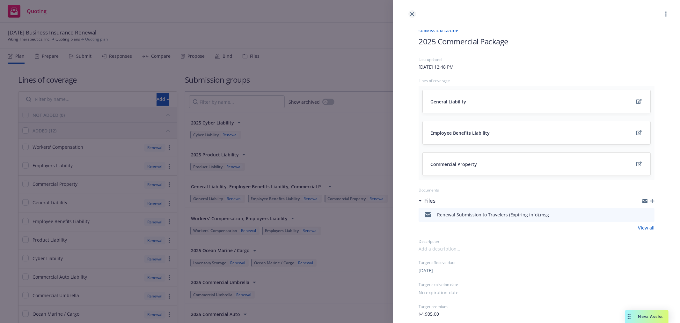
click at [415, 14] on link "close" at bounding box center [413, 14] width 8 height 8
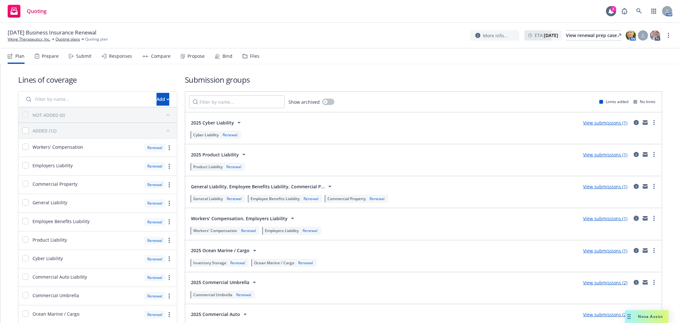
click at [634, 219] on icon "circleInformation" at bounding box center [636, 218] width 5 height 5
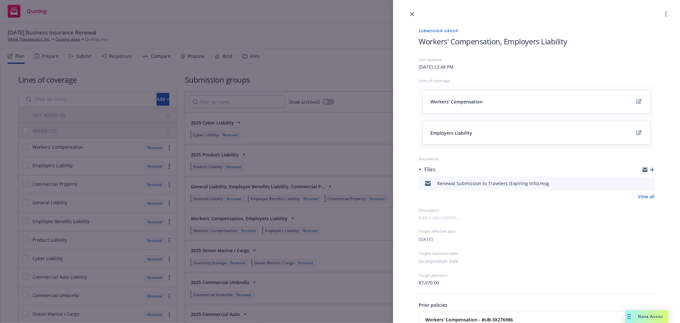
click at [421, 44] on span "Workers' Compensation, Employers Liability" at bounding box center [493, 41] width 149 height 11
drag, startPoint x: 521, startPoint y: 41, endPoint x: 614, endPoint y: 42, distance: 92.8
click at [614, 42] on h1 "2025 Workers' Compensation, Employers Liability" at bounding box center [537, 41] width 236 height 11
click at [409, 13] on link "close" at bounding box center [413, 14] width 8 height 8
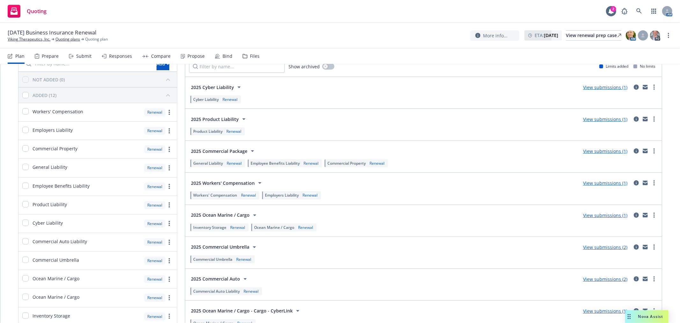
scroll to position [74, 0]
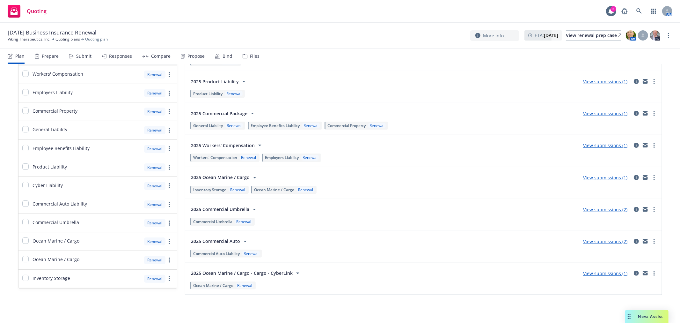
click at [248, 176] on span "2025 Ocean Marine / Cargo" at bounding box center [220, 177] width 59 height 7
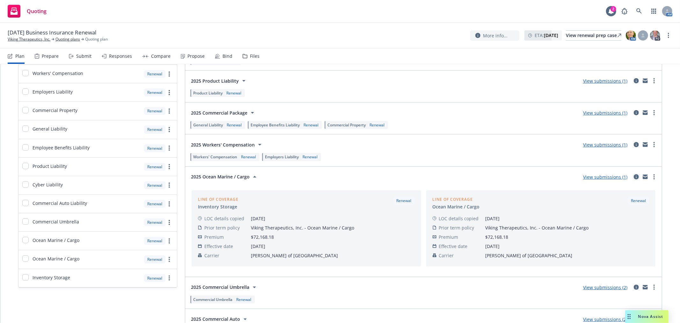
click at [634, 178] on icon "circleInformation" at bounding box center [636, 176] width 5 height 5
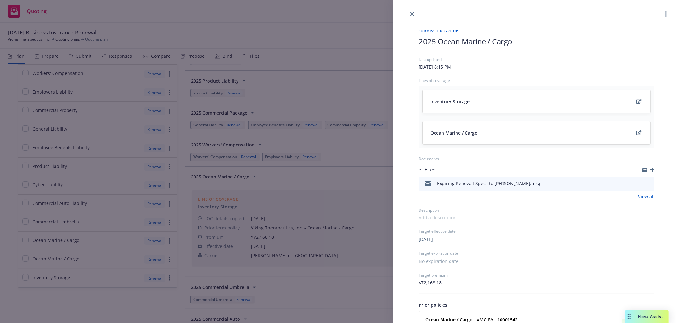
click at [518, 39] on h1 "2025 Ocean Marine / Cargo" at bounding box center [537, 41] width 236 height 11
click at [412, 13] on icon "close" at bounding box center [412, 14] width 4 height 4
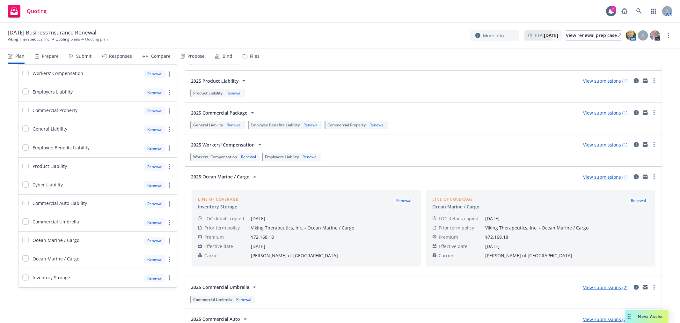
click at [391, 182] on div "2025 Ocean Marine / Cargo View submissions (1)" at bounding box center [423, 176] width 469 height 13
click at [251, 175] on icon at bounding box center [255, 177] width 8 height 8
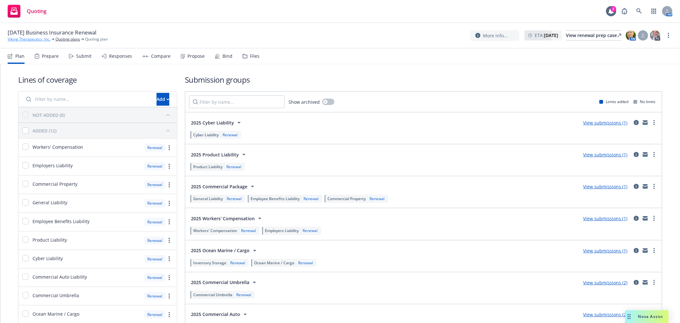
click at [32, 39] on link "Viking Therapeutics, Inc." at bounding box center [29, 39] width 43 height 6
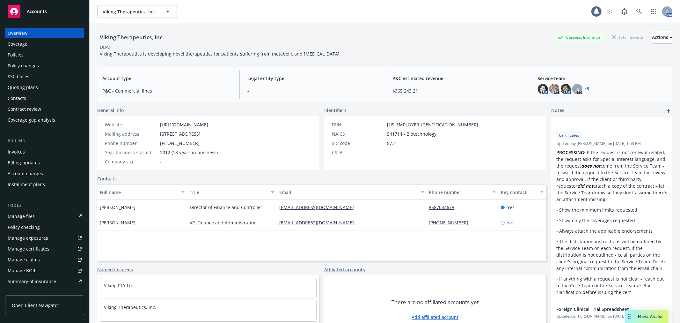
click at [27, 87] on div "Quoting plans" at bounding box center [23, 87] width 30 height 10
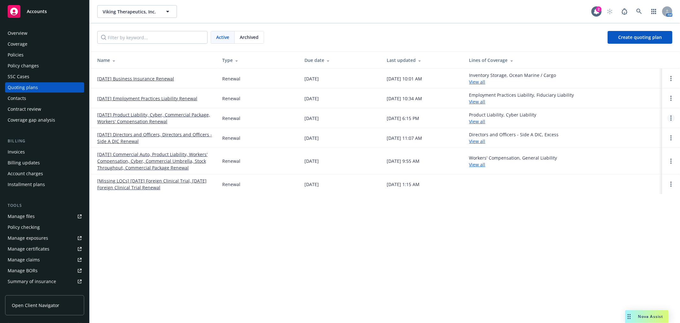
click at [668, 116] on link "Open options" at bounding box center [671, 118] width 8 height 8
click at [636, 110] on span "Archive" at bounding box center [626, 113] width 31 height 6
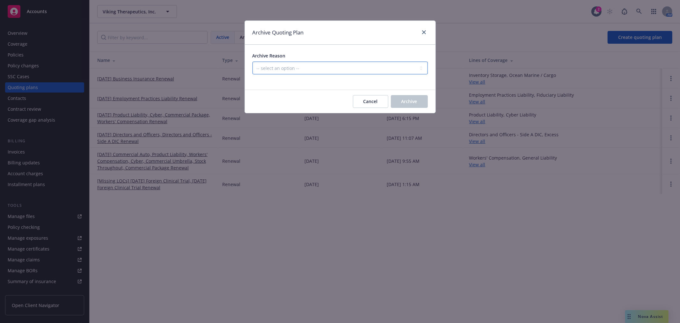
click at [284, 66] on select "-- select an option -- All policies in this renewal plan are auto-renewed Creat…" at bounding box center [340, 68] width 175 height 13
select select "ARCHIVED_DUPLICATE"
click at [253, 62] on select "-- select an option -- All policies in this renewal plan are auto-renewed Creat…" at bounding box center [340, 68] width 175 height 13
click at [415, 103] on span "Archive" at bounding box center [410, 101] width 16 height 6
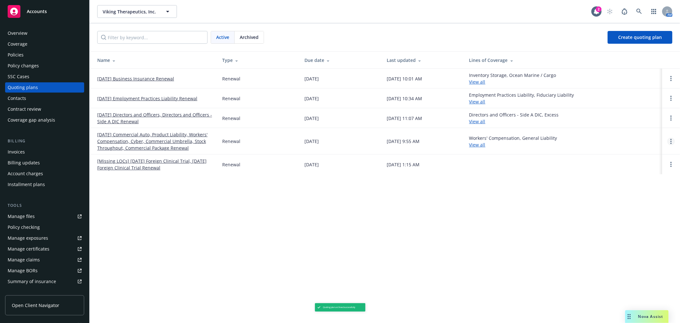
click at [670, 140] on link "Open options" at bounding box center [671, 141] width 8 height 8
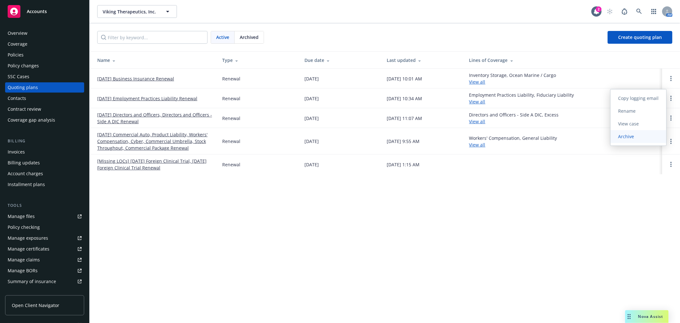
click at [646, 133] on link "Archive" at bounding box center [639, 136] width 56 height 13
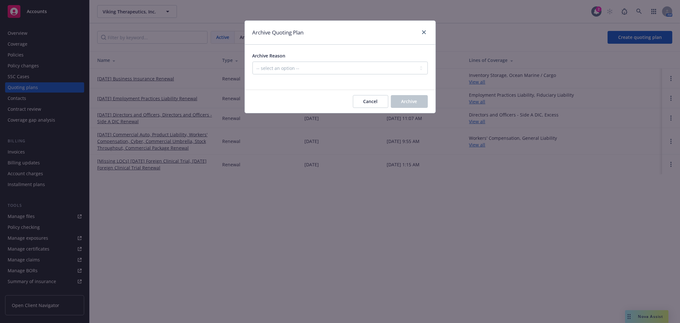
click at [301, 61] on div "Archive Reason -- select an option -- All policies in this renewal plan are aut…" at bounding box center [340, 63] width 175 height 22
click at [304, 68] on select "-- select an option -- All policies in this renewal plan are auto-renewed Creat…" at bounding box center [340, 68] width 175 height 13
select select "ARCHIVED_RENEWAL_COMPLETED"
click at [253, 62] on select "-- select an option -- All policies in this renewal plan are auto-renewed Creat…" at bounding box center [340, 68] width 175 height 13
click at [409, 102] on span "Archive" at bounding box center [410, 101] width 16 height 6
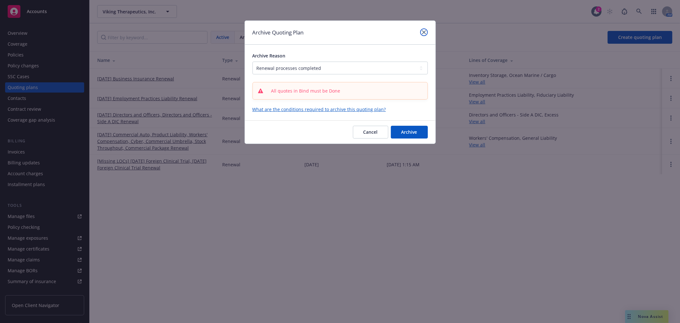
click at [422, 29] on link "close" at bounding box center [424, 32] width 8 height 8
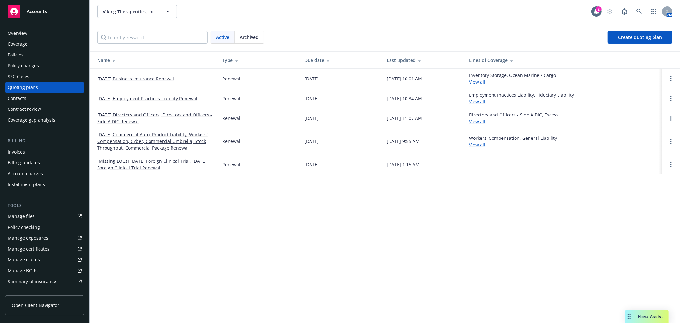
click at [143, 141] on link "[DATE] Commercial Auto, Product Liability, Workers' Compensation, Cyber, Commer…" at bounding box center [154, 141] width 115 height 20
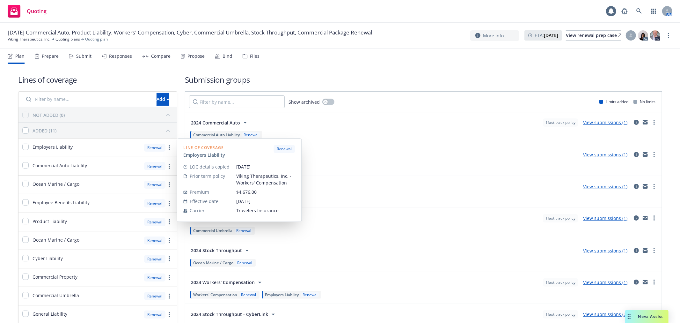
click at [200, 54] on div "Propose" at bounding box center [196, 56] width 17 height 5
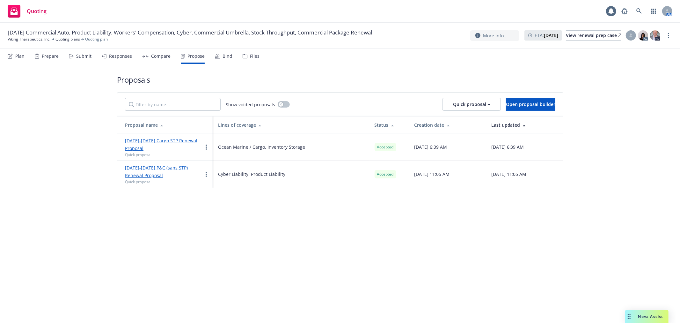
click at [224, 56] on div "Bind" at bounding box center [228, 56] width 10 height 5
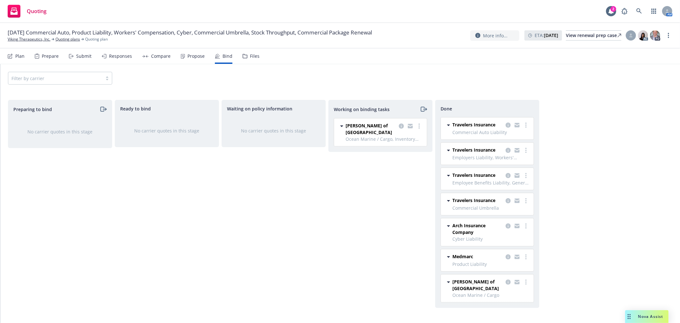
click at [419, 122] on div "Lloyd's of London Ocean Marine / Cargo, Inventory Storage 12/01/2024 - 11/01/20…" at bounding box center [380, 132] width 93 height 28
click at [420, 125] on link "more" at bounding box center [420, 126] width 8 height 8
click at [404, 149] on span "Move to done" at bounding box center [387, 152] width 44 height 6
click at [190, 56] on div "Propose" at bounding box center [196, 56] width 17 height 5
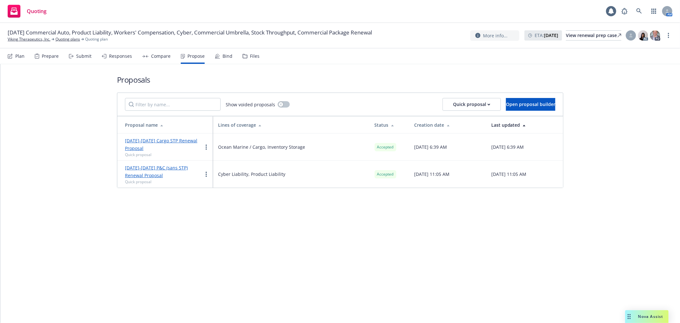
click at [158, 56] on div "Compare" at bounding box center [160, 56] width 19 height 5
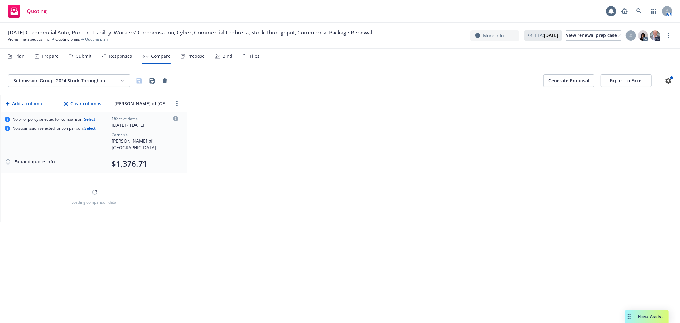
click at [121, 56] on div "Responses" at bounding box center [120, 56] width 23 height 5
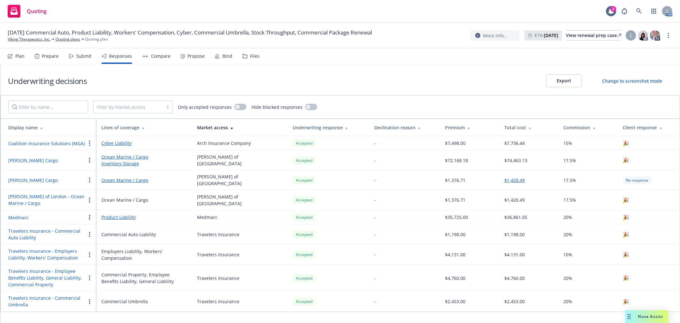
click at [80, 55] on div "Submit" at bounding box center [83, 56] width 15 height 5
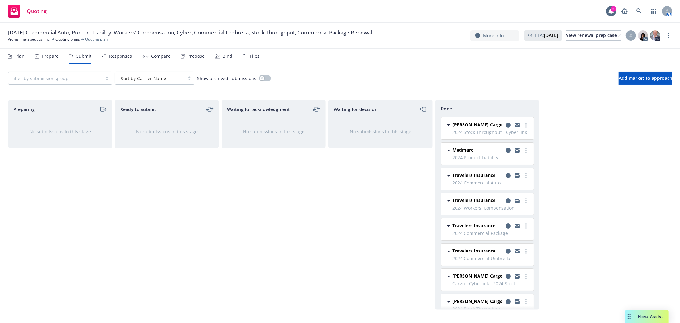
click at [47, 55] on div "Prepare" at bounding box center [50, 56] width 17 height 5
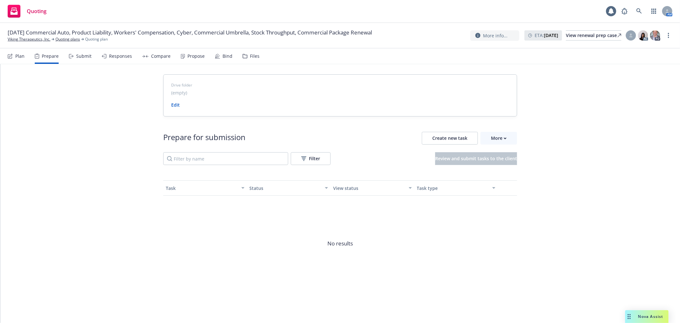
click at [17, 56] on div "Plan" at bounding box center [19, 56] width 9 height 5
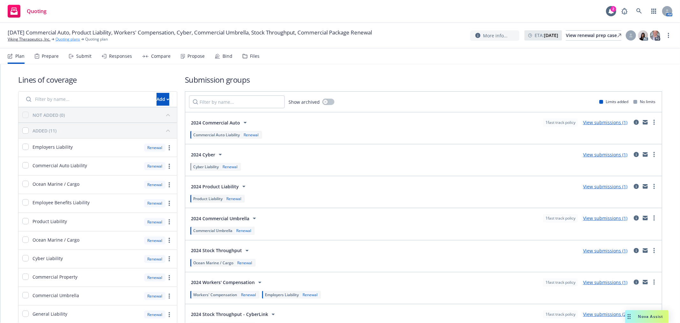
click at [64, 40] on link "Quoting plans" at bounding box center [67, 39] width 25 height 6
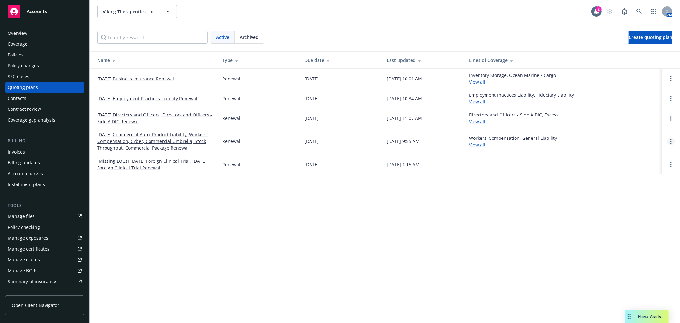
click at [670, 139] on link "Open options" at bounding box center [671, 141] width 8 height 8
click at [635, 135] on span "Archive" at bounding box center [626, 136] width 31 height 6
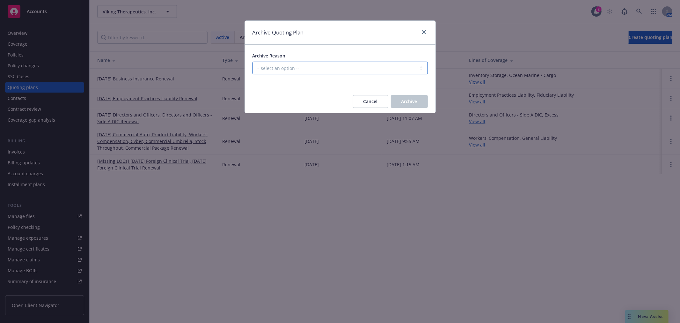
click at [291, 72] on select "-- select an option -- All policies in this renewal plan are auto-renewed Creat…" at bounding box center [340, 68] width 175 height 13
select select "ARCHIVED_RENEWAL_COMPLETED"
click at [253, 62] on select "-- select an option -- All policies in this renewal plan are auto-renewed Creat…" at bounding box center [340, 68] width 175 height 13
click at [414, 102] on span "Archive" at bounding box center [410, 101] width 16 height 6
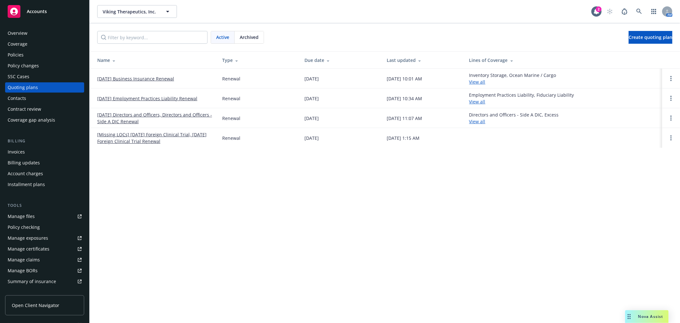
click at [127, 77] on link "[DATE] Business Insurance Renewal" at bounding box center [135, 78] width 77 height 7
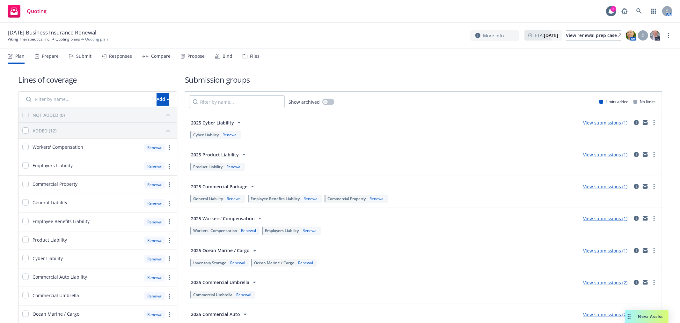
scroll to position [74, 0]
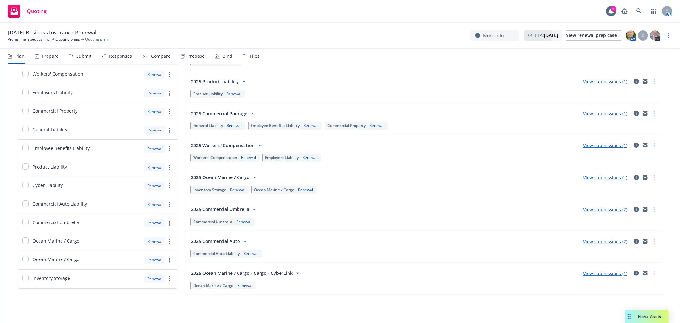
click at [619, 208] on link "View submissions (2)" at bounding box center [605, 209] width 44 height 6
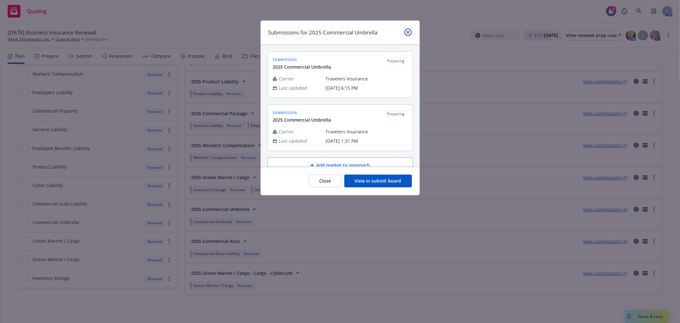
click at [409, 31] on icon "close" at bounding box center [408, 32] width 4 height 4
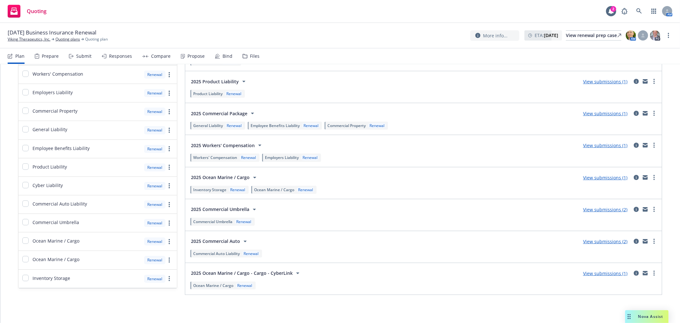
click at [603, 242] on link "View submissions (2)" at bounding box center [605, 241] width 44 height 6
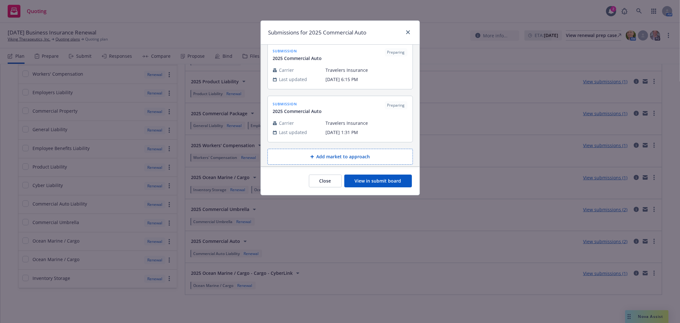
scroll to position [13, 0]
click at [408, 33] on icon "close" at bounding box center [408, 32] width 4 height 4
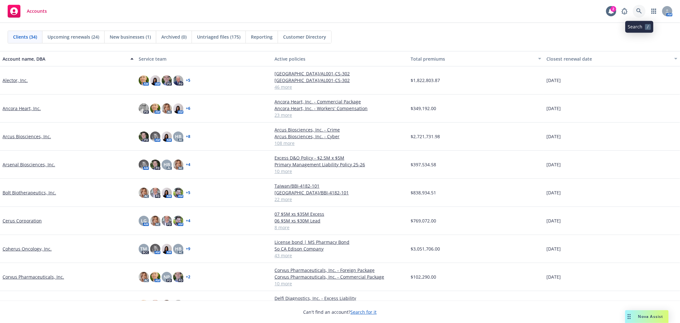
click at [643, 14] on link at bounding box center [639, 11] width 13 height 13
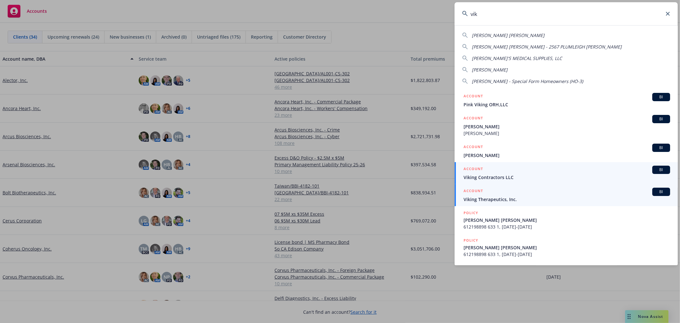
type input "vik"
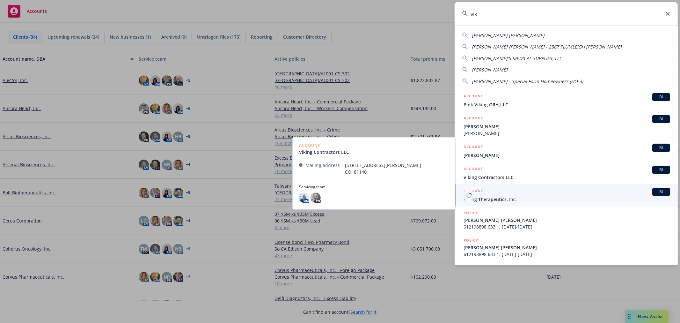
click at [533, 196] on span "Viking Therapeutics, Inc." at bounding box center [567, 199] width 207 height 7
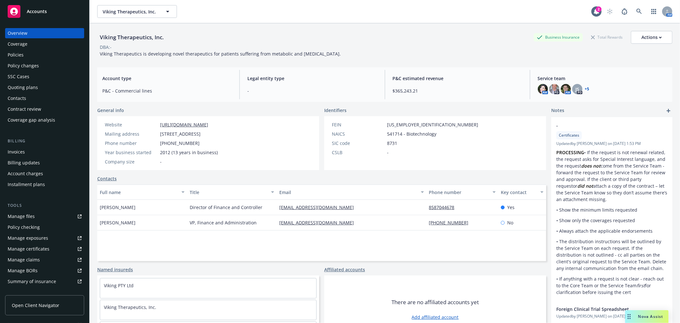
click at [116, 268] on link "Named insureds" at bounding box center [115, 269] width 36 height 7
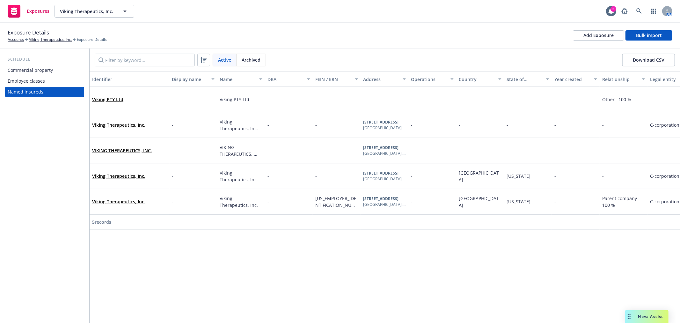
scroll to position [0, 15]
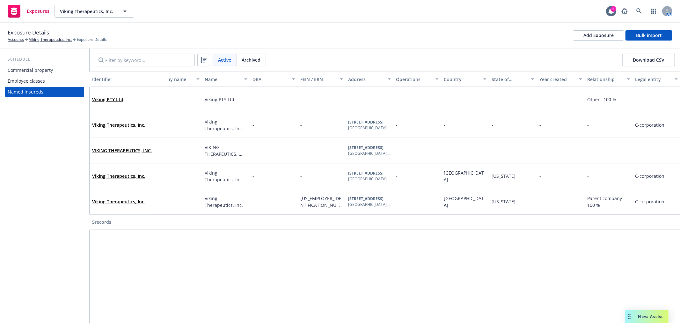
click at [133, 146] on div "VIKING THERAPEUTICS, INC." at bounding box center [129, 151] width 74 height 18
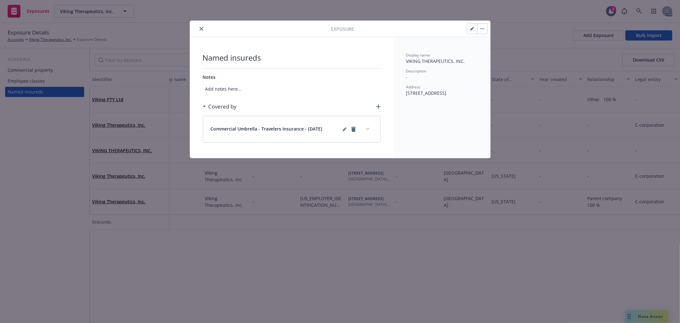
click at [481, 31] on button "button" at bounding box center [482, 29] width 10 height 10
click at [489, 43] on link "Archive" at bounding box center [495, 46] width 36 height 13
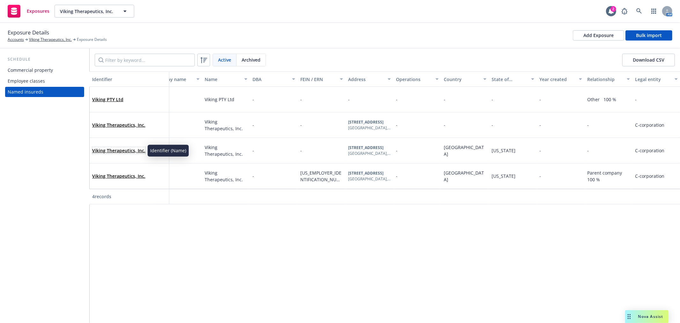
click at [133, 151] on link "Viking Therapeutics, Inc." at bounding box center [118, 150] width 53 height 6
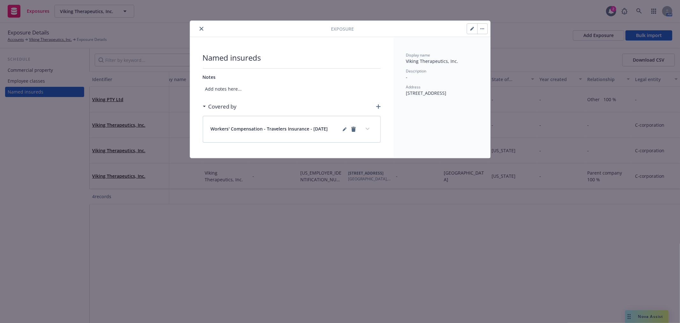
click at [483, 28] on icon "button" at bounding box center [483, 28] width 4 height 1
click at [496, 47] on link "Archive" at bounding box center [495, 46] width 36 height 13
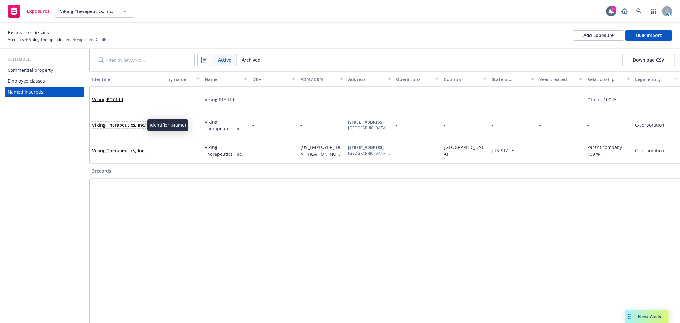
click at [131, 125] on link "Viking Therapeutics, Inc." at bounding box center [118, 125] width 53 height 6
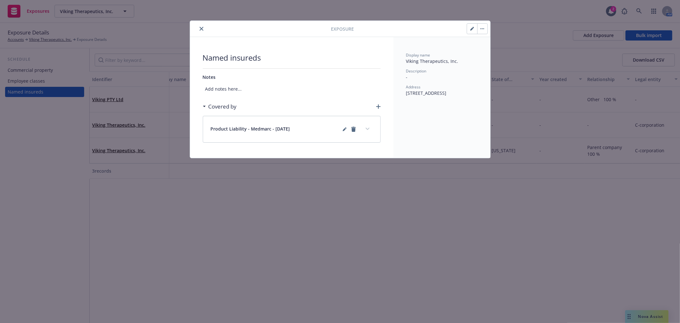
click at [486, 27] on button "button" at bounding box center [482, 29] width 10 height 10
click at [490, 45] on link "Archive" at bounding box center [495, 46] width 36 height 13
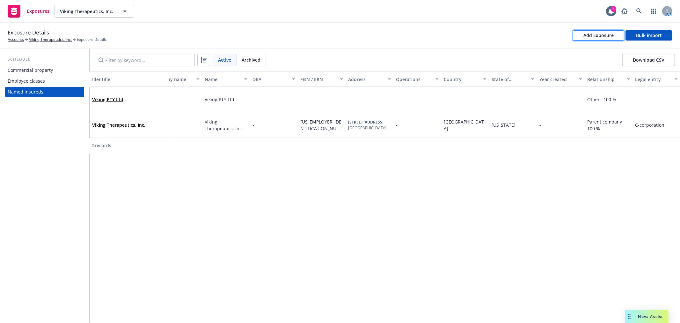
click at [592, 35] on div "Add Exposure" at bounding box center [599, 36] width 30 height 10
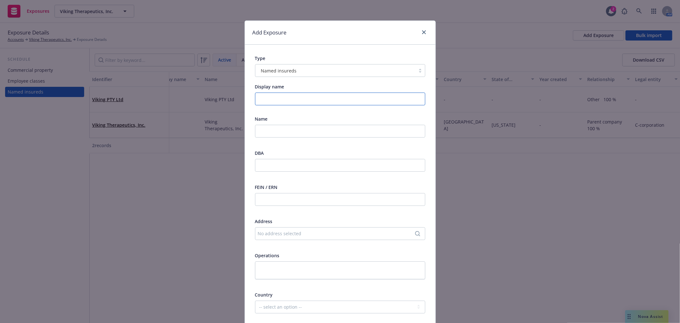
click at [297, 96] on input "Display name" at bounding box center [340, 98] width 170 height 13
click at [288, 127] on input "text" at bounding box center [340, 131] width 170 height 13
paste input "Viking Therapeutics Ireland Limited"
type input "Viking Therapeutics Ireland Limited"
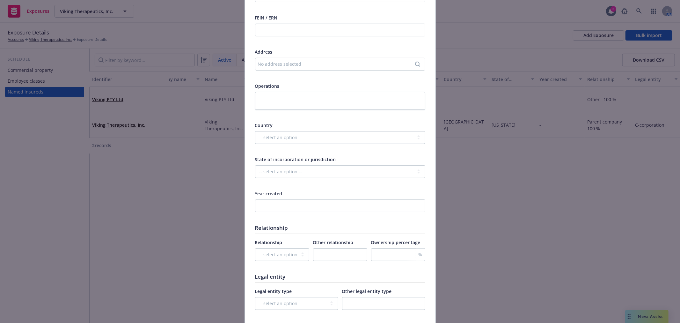
scroll to position [177, 0]
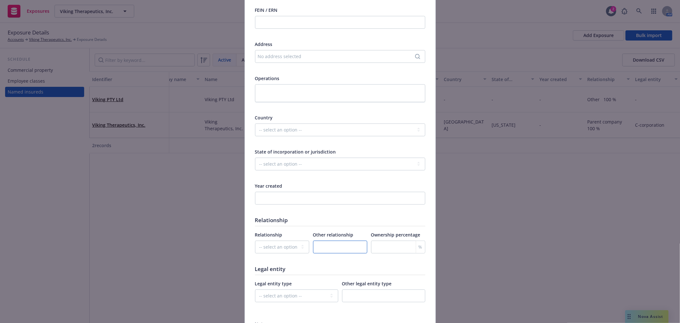
click at [337, 246] on input "text" at bounding box center [340, 246] width 54 height 13
click at [382, 245] on input "number" at bounding box center [398, 246] width 54 height 13
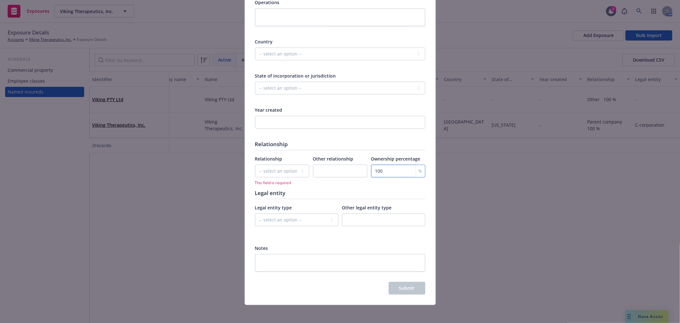
scroll to position [255, 0]
type input "100"
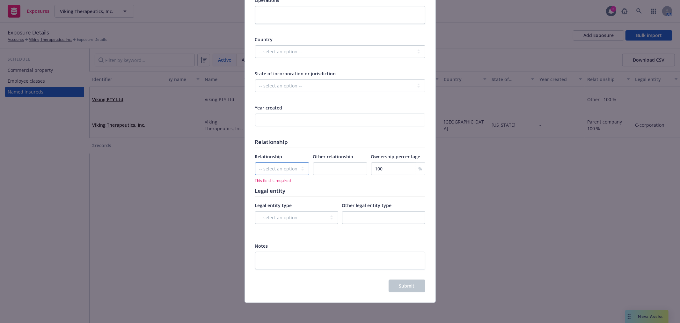
click at [261, 168] on select "-- select an option -- Parent company Wholly-owned subsidiary Subsidiary not wh…" at bounding box center [282, 168] width 54 height 13
select select "OTHER"
click at [255, 162] on select "-- select an option -- Parent company Wholly-owned subsidiary Subsidiary not wh…" at bounding box center [282, 168] width 54 height 13
click at [332, 166] on input "text" at bounding box center [340, 168] width 54 height 13
type input "Other"
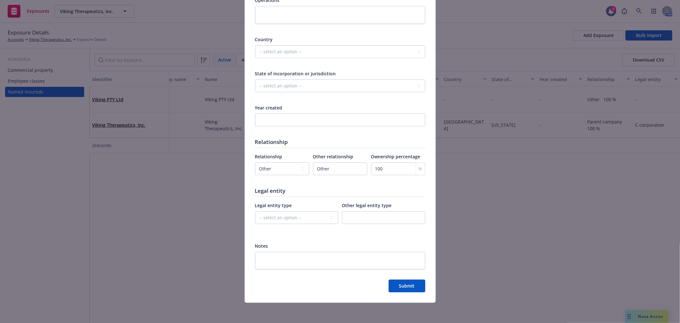
click at [336, 187] on h1 "Legal entity" at bounding box center [340, 190] width 170 height 7
click at [406, 285] on span "Submit" at bounding box center [407, 286] width 16 height 6
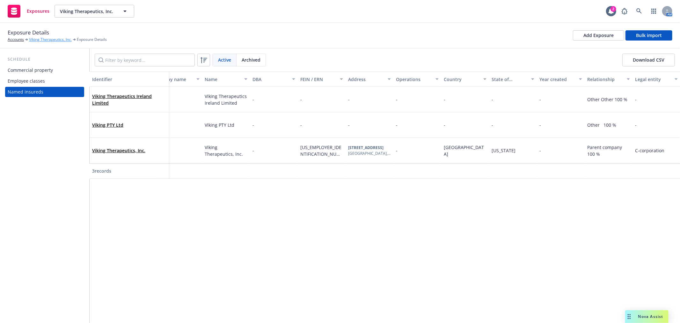
click at [45, 39] on link "Viking Therapeutics, Inc." at bounding box center [50, 40] width 43 height 6
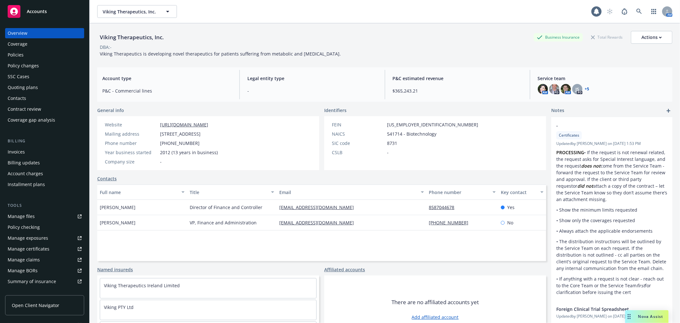
click at [30, 86] on div "Quoting plans" at bounding box center [23, 87] width 30 height 10
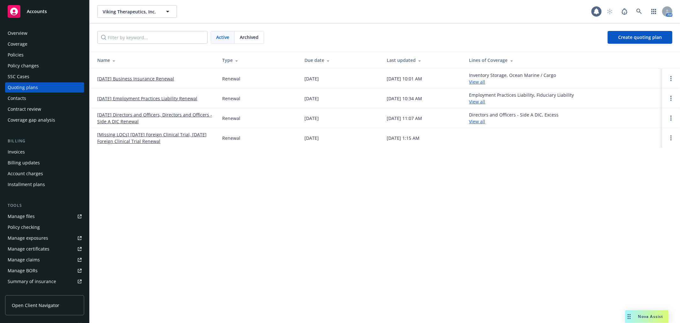
click at [151, 78] on link "[DATE] Business Insurance Renewal" at bounding box center [135, 78] width 77 height 7
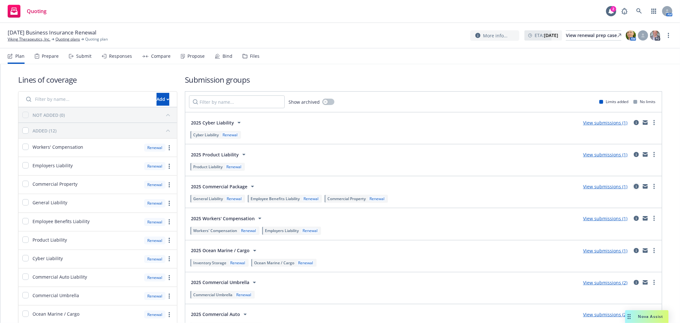
click at [634, 187] on icon "circleInformation" at bounding box center [636, 186] width 5 height 5
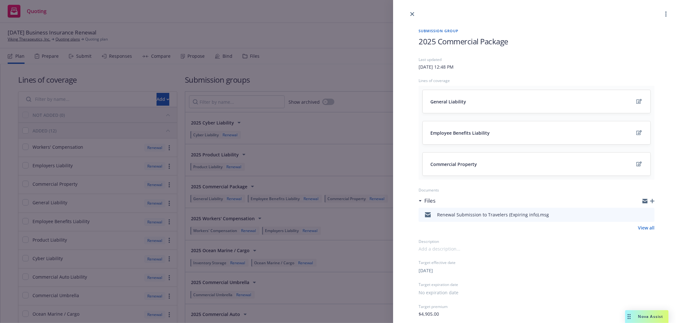
click at [646, 215] on icon "preview file" at bounding box center [649, 214] width 6 height 4
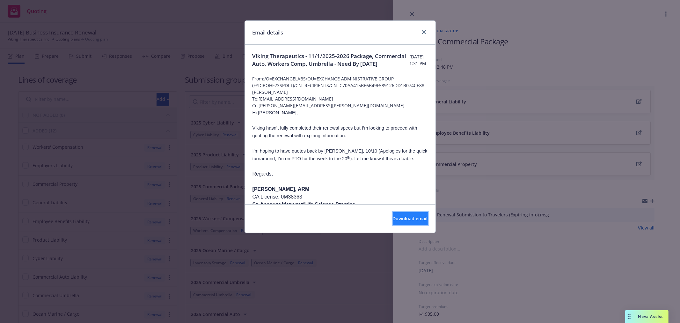
click at [398, 217] on span "Download email" at bounding box center [410, 218] width 35 height 6
click at [424, 33] on icon "close" at bounding box center [424, 32] width 4 height 4
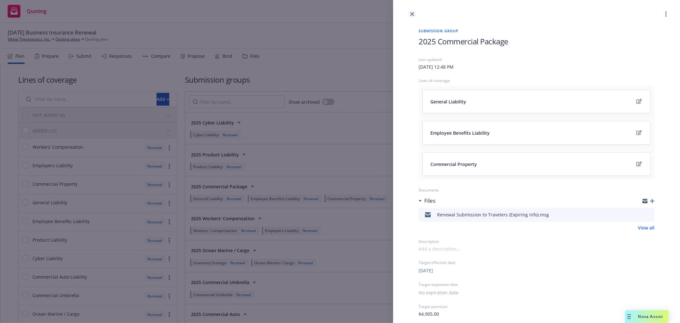
click at [416, 14] on link "close" at bounding box center [413, 14] width 8 height 8
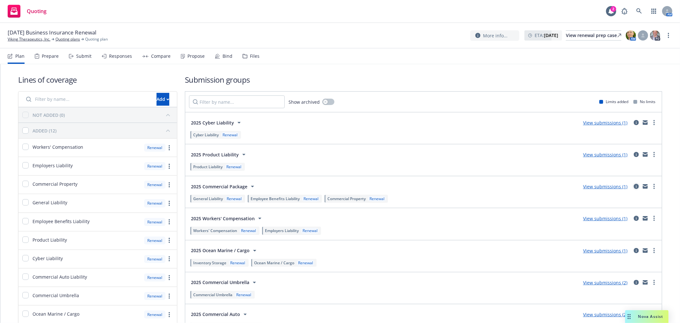
click at [634, 186] on icon "circleInformation" at bounding box center [636, 186] width 5 height 5
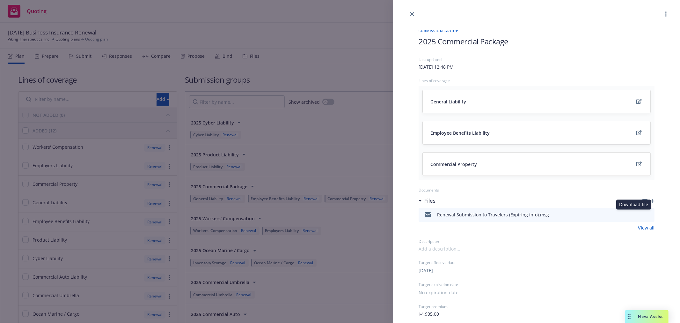
click at [636, 215] on icon "download file" at bounding box center [638, 213] width 5 height 5
click at [34, 41] on div "Submission group 2025 Commercial Package Last updated Friday, October 3, 2025 a…" at bounding box center [340, 161] width 680 height 323
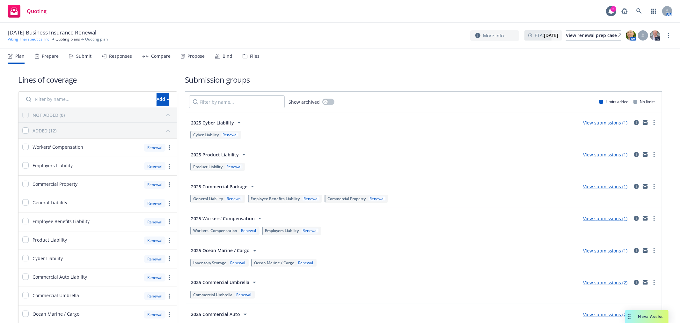
click at [42, 40] on link "Viking Therapeutics, Inc." at bounding box center [29, 39] width 43 height 6
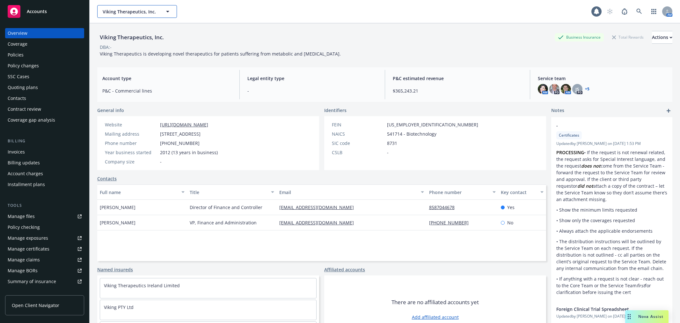
click at [132, 14] on span "Viking Therapeutics, Inc." at bounding box center [130, 11] width 55 height 7
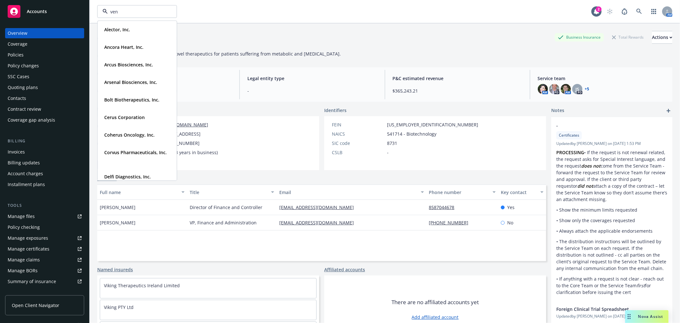
type input "venn"
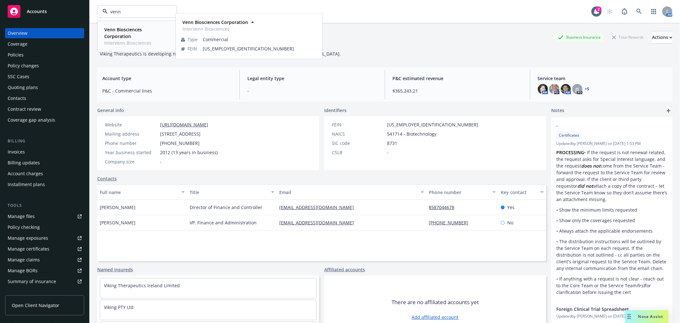
click at [132, 28] on strong "Venn Biosciences Corporation" at bounding box center [123, 32] width 38 height 13
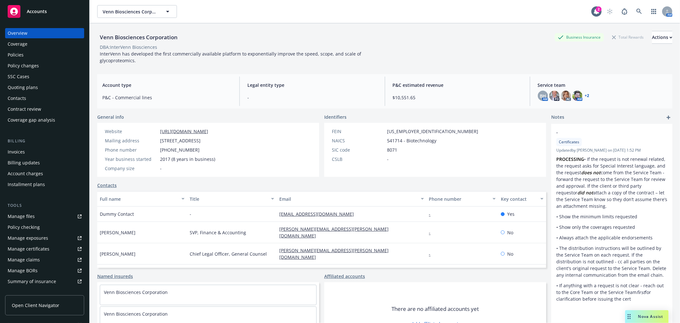
click at [43, 55] on div "Policies" at bounding box center [45, 55] width 74 height 10
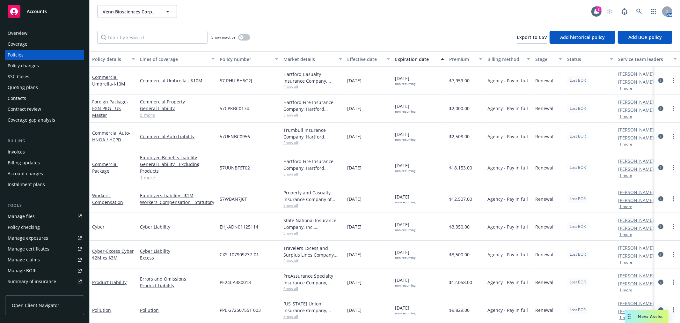
scroll to position [6, 0]
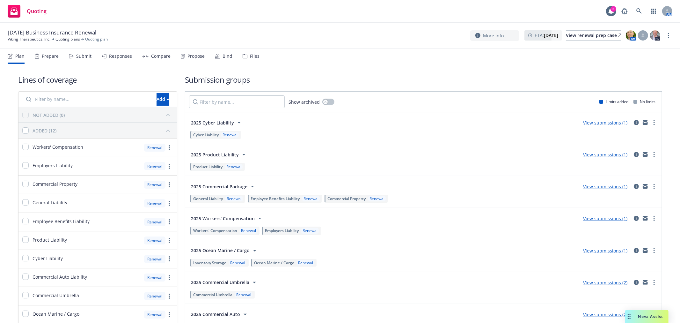
scroll to position [74, 0]
